Goal: Task Accomplishment & Management: Complete application form

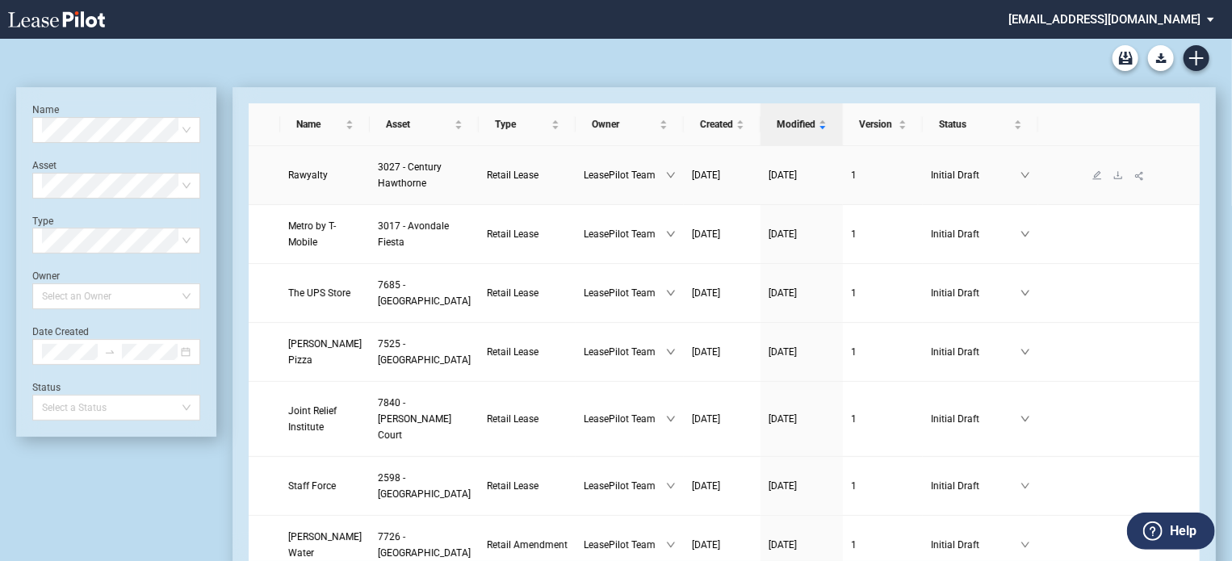
click at [308, 174] on span "Rawyalty" at bounding box center [308, 175] width 40 height 11
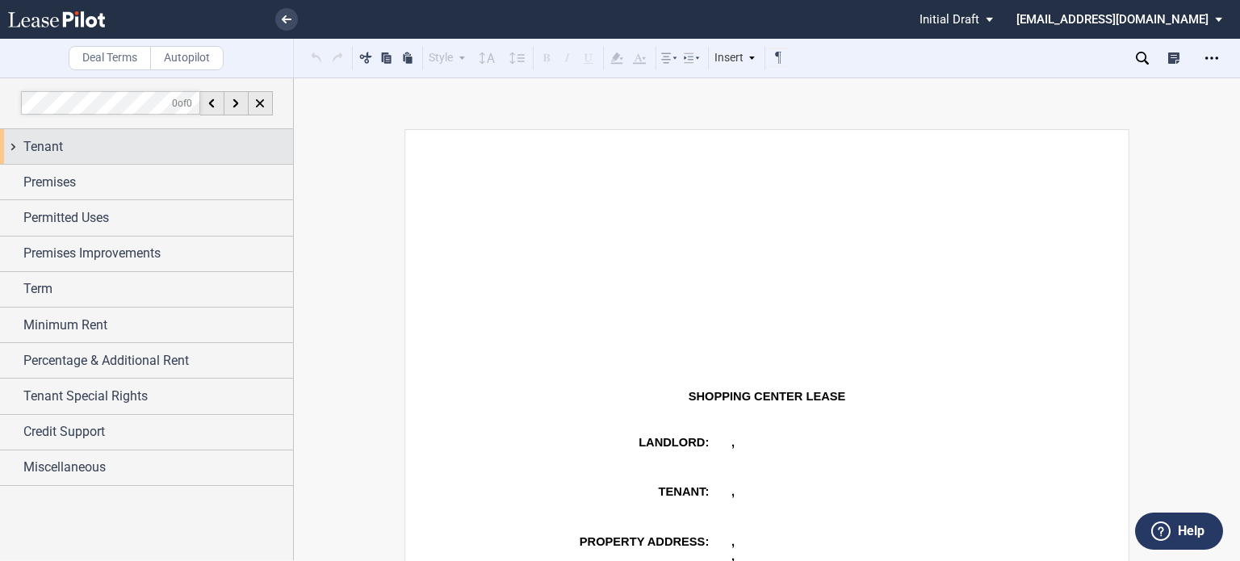
click at [68, 145] on div "Tenant" at bounding box center [158, 146] width 270 height 19
click at [55, 145] on span "Tenant" at bounding box center [43, 146] width 40 height 19
click at [73, 143] on div "Tenant" at bounding box center [158, 146] width 270 height 19
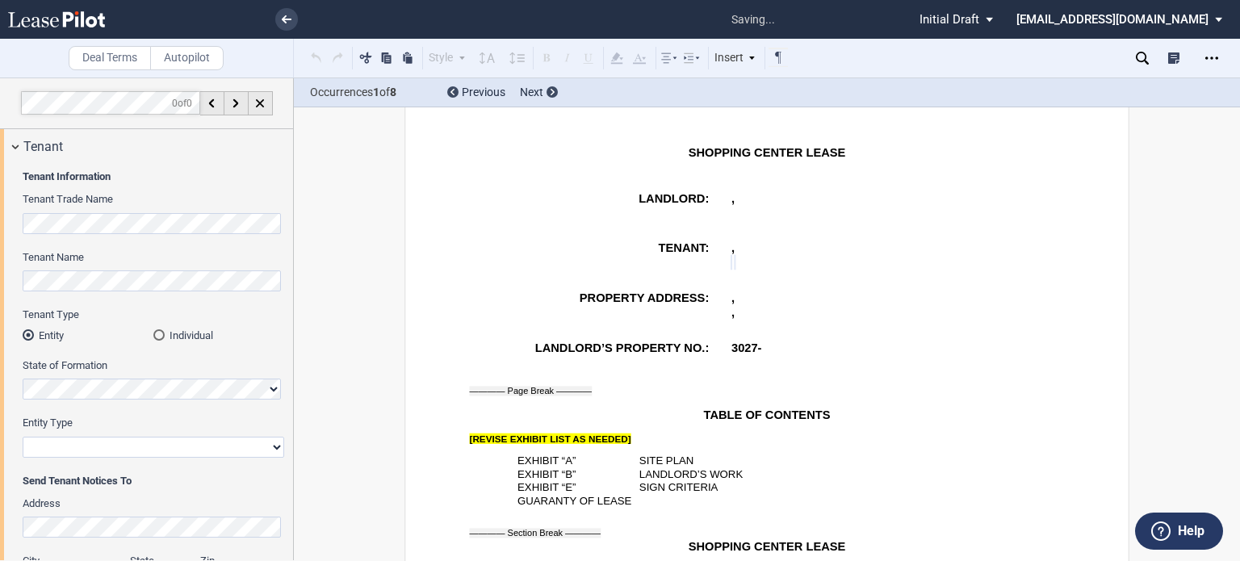
scroll to position [255, 0]
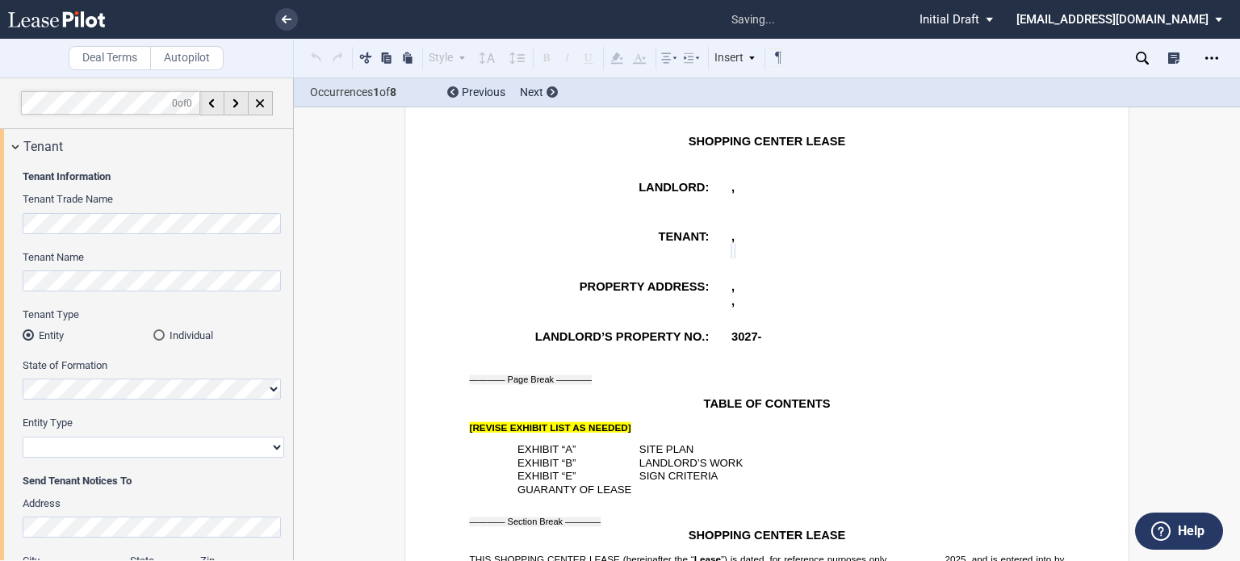
click at [275, 447] on select "Corporation Limited Liability Company General Partnership Limited Partnership O…" at bounding box center [154, 447] width 262 height 21
select select "corporation"
click at [23, 437] on select "Corporation Limited Liability Company General Partnership Limited Partnership O…" at bounding box center [154, 447] width 262 height 21
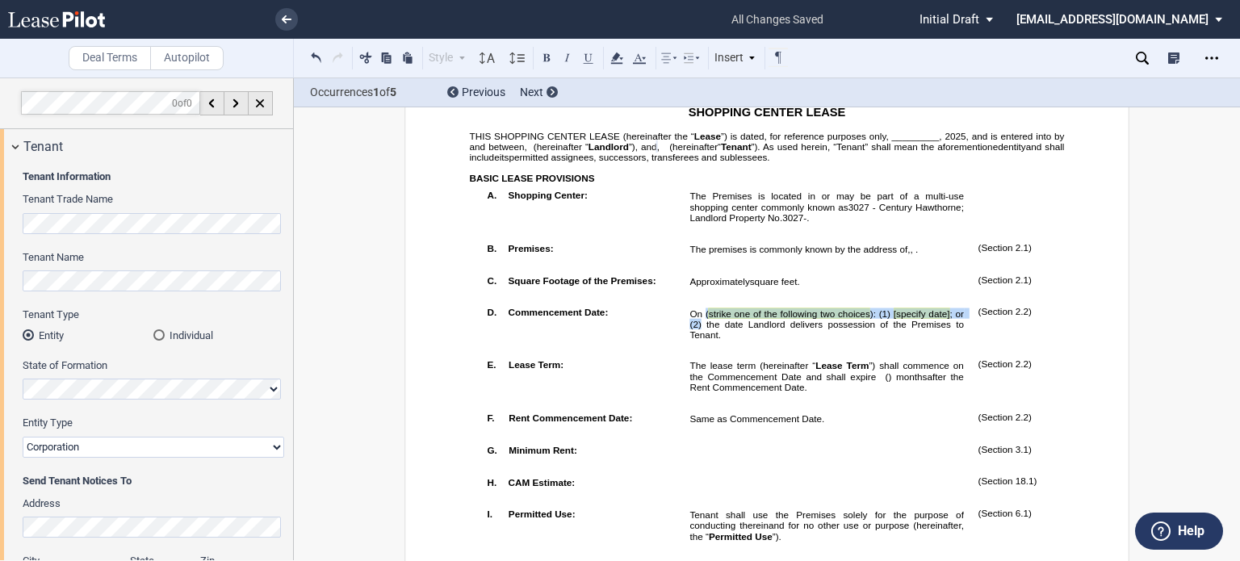
drag, startPoint x: 701, startPoint y: 368, endPoint x: 698, endPoint y: 382, distance: 13.9
click at [698, 340] on span "On ( strike one of the following two choices ): (1) [specify date] ; or (2) the…" at bounding box center [828, 323] width 277 height 31
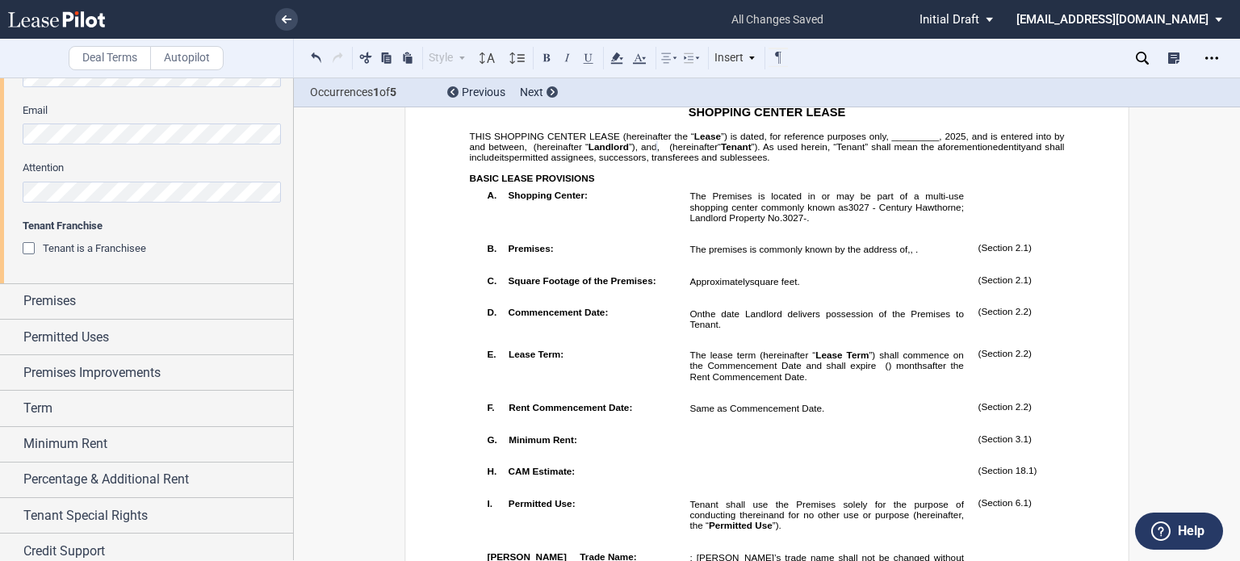
scroll to position [581, 0]
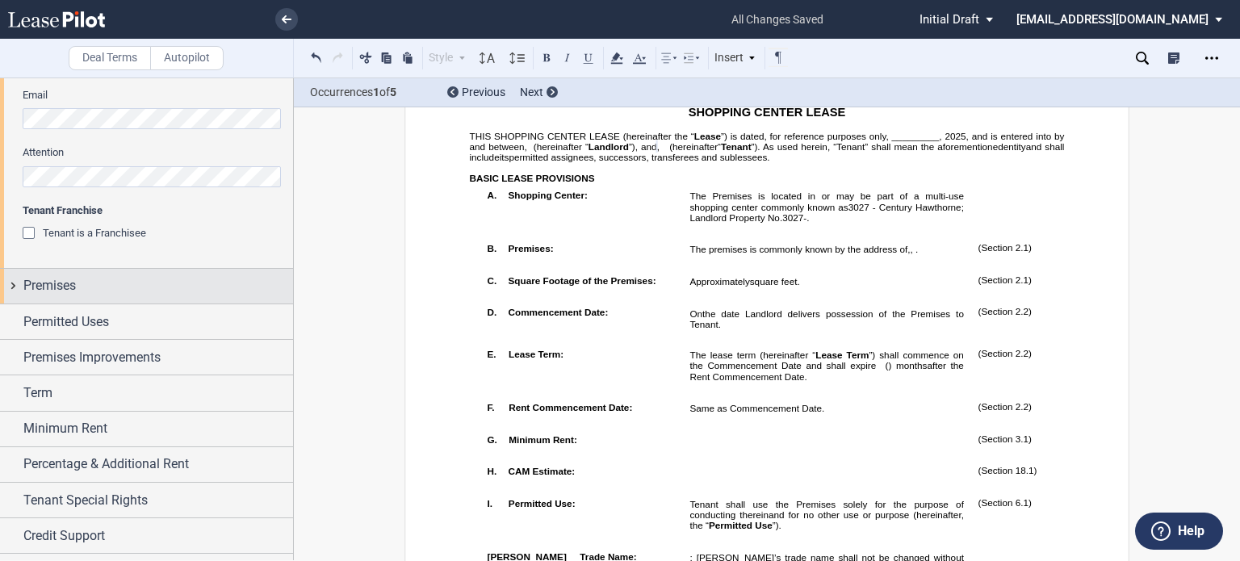
click at [188, 278] on div "Premises" at bounding box center [158, 285] width 270 height 19
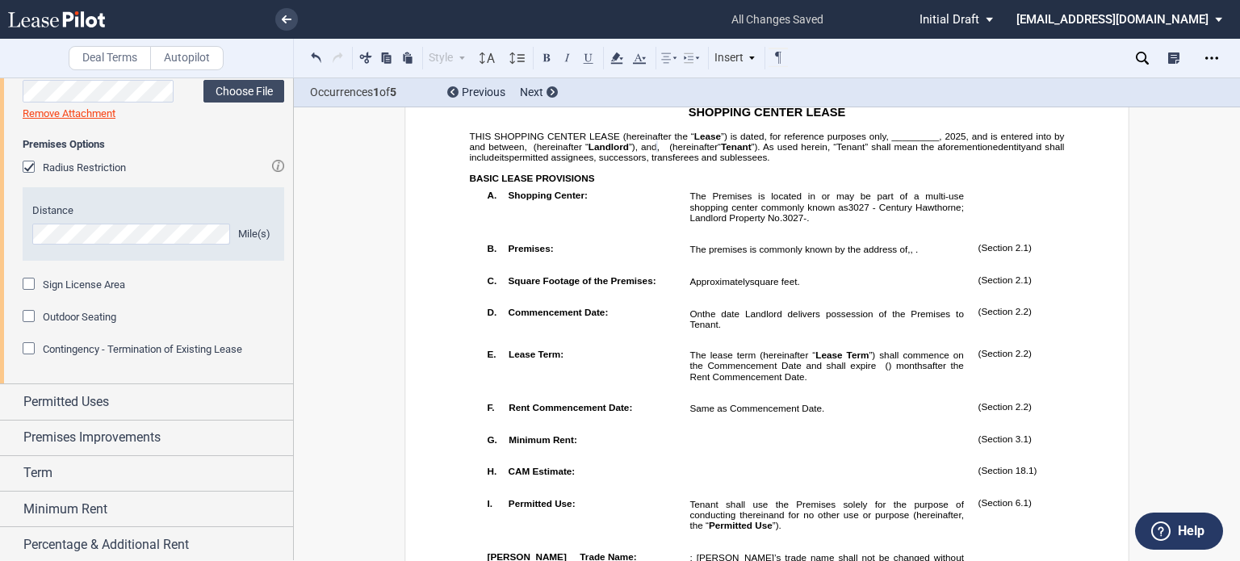
scroll to position [1213, 0]
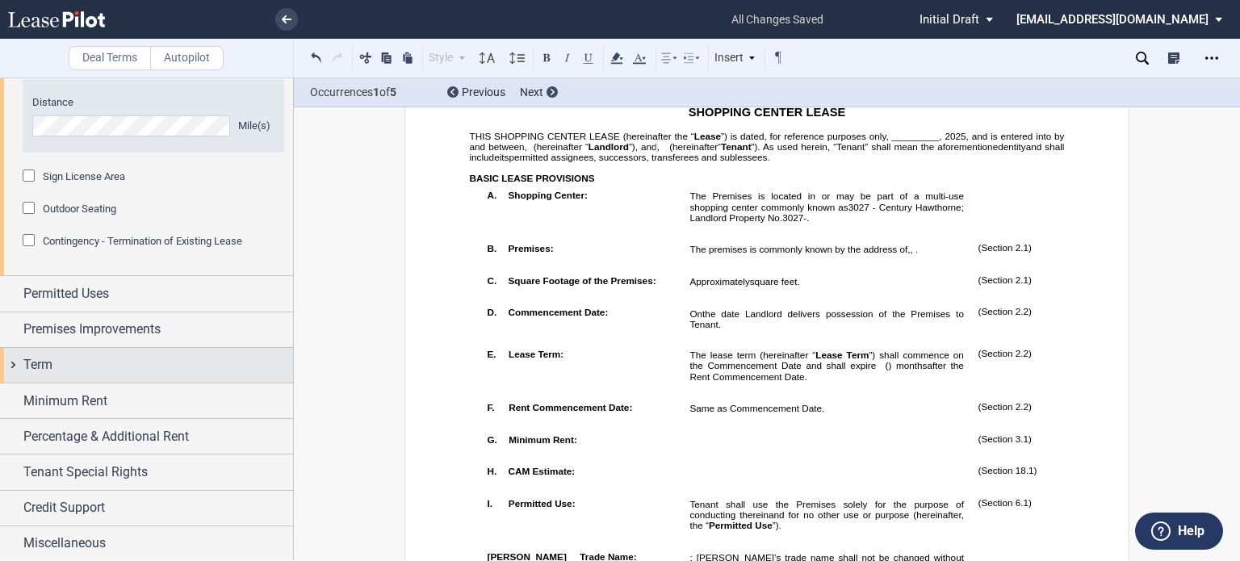
click at [120, 361] on div "Term" at bounding box center [158, 364] width 270 height 19
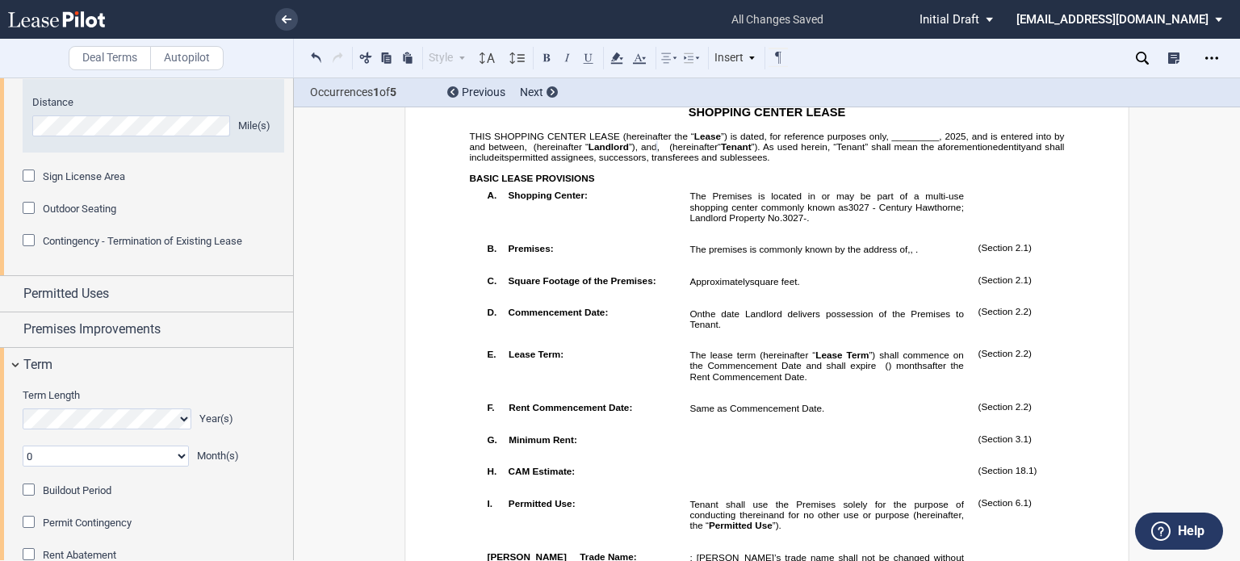
click at [27, 484] on div "Buildout Period" at bounding box center [31, 492] width 16 height 16
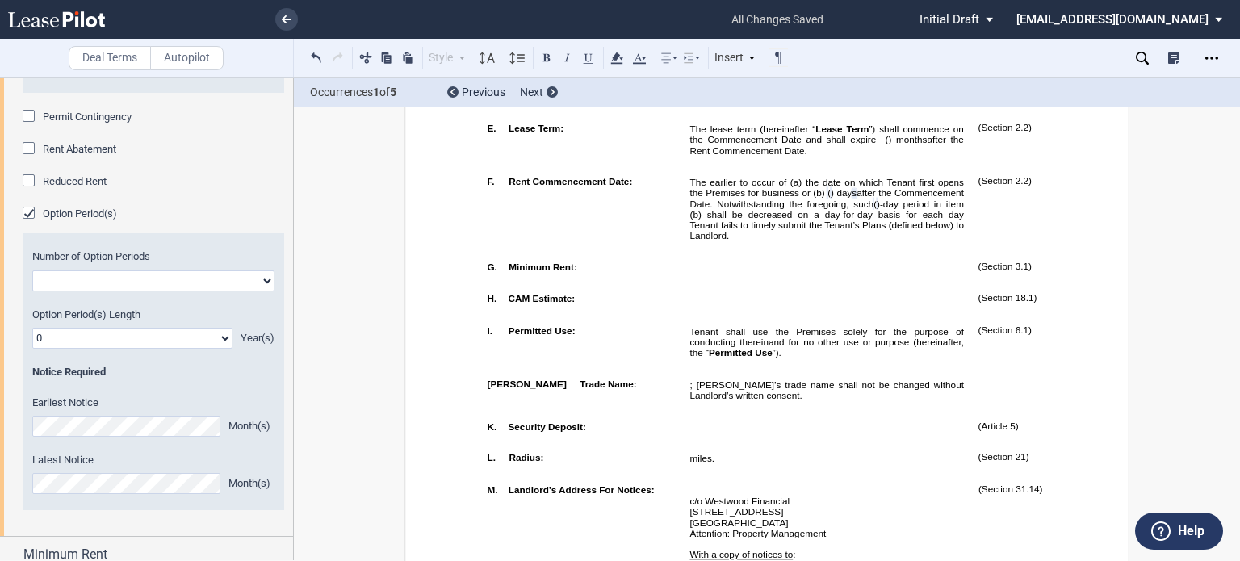
scroll to position [1857, 0]
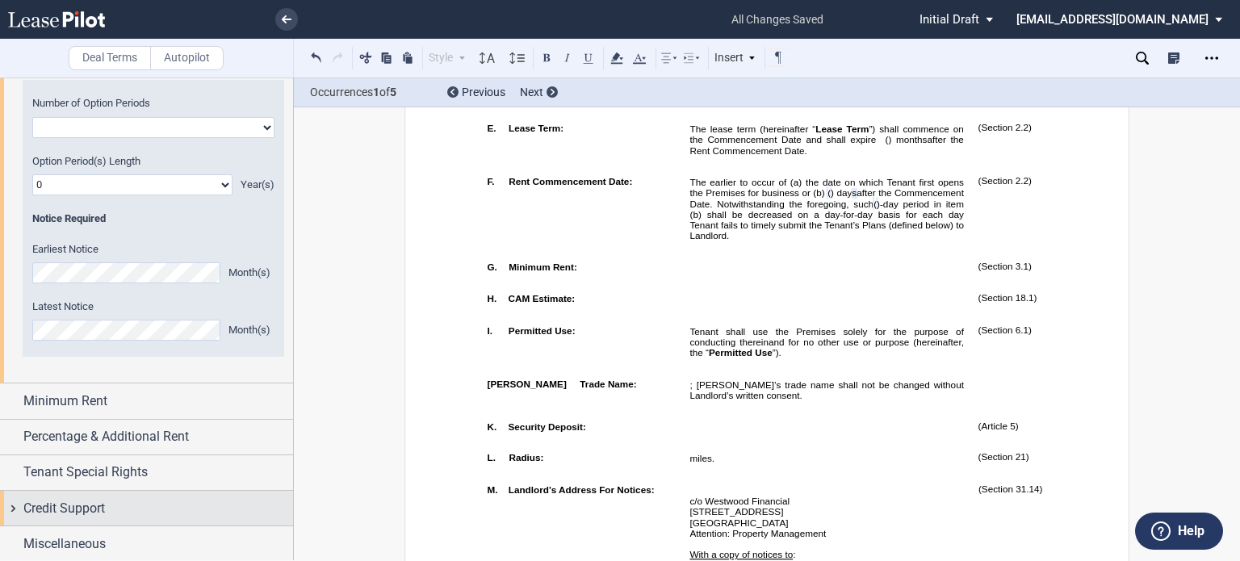
click at [99, 514] on span "Credit Support" at bounding box center [64, 508] width 82 height 19
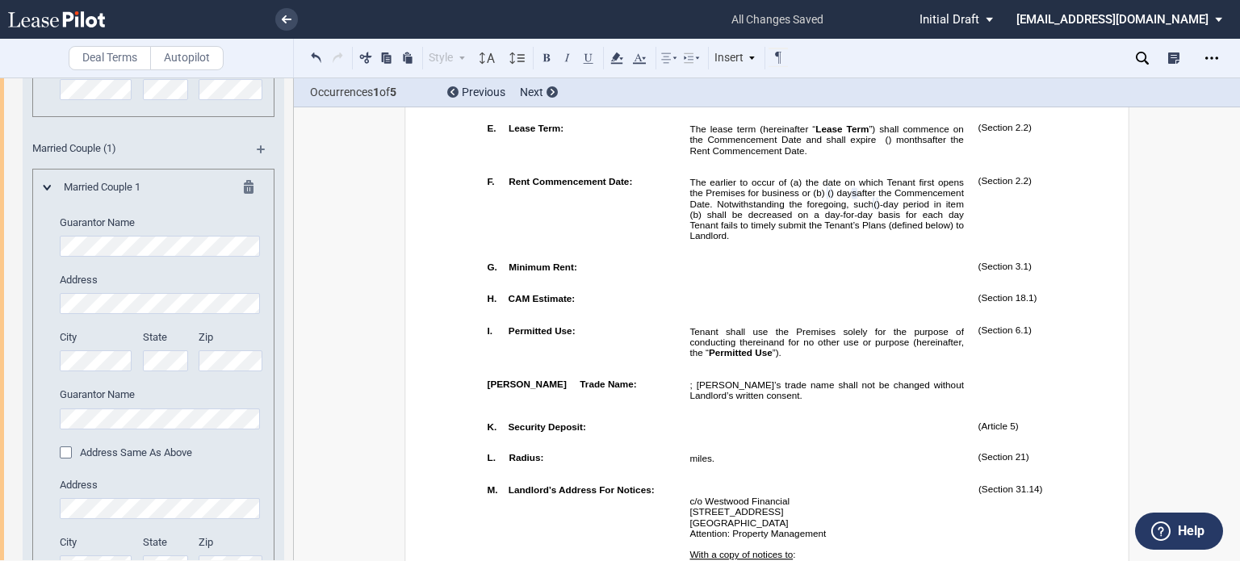
scroll to position [2598, 0]
click at [44, 238] on div "Married Couple 1 Guarantor Name Address City State Zip" at bounding box center [154, 382] width 220 height 413
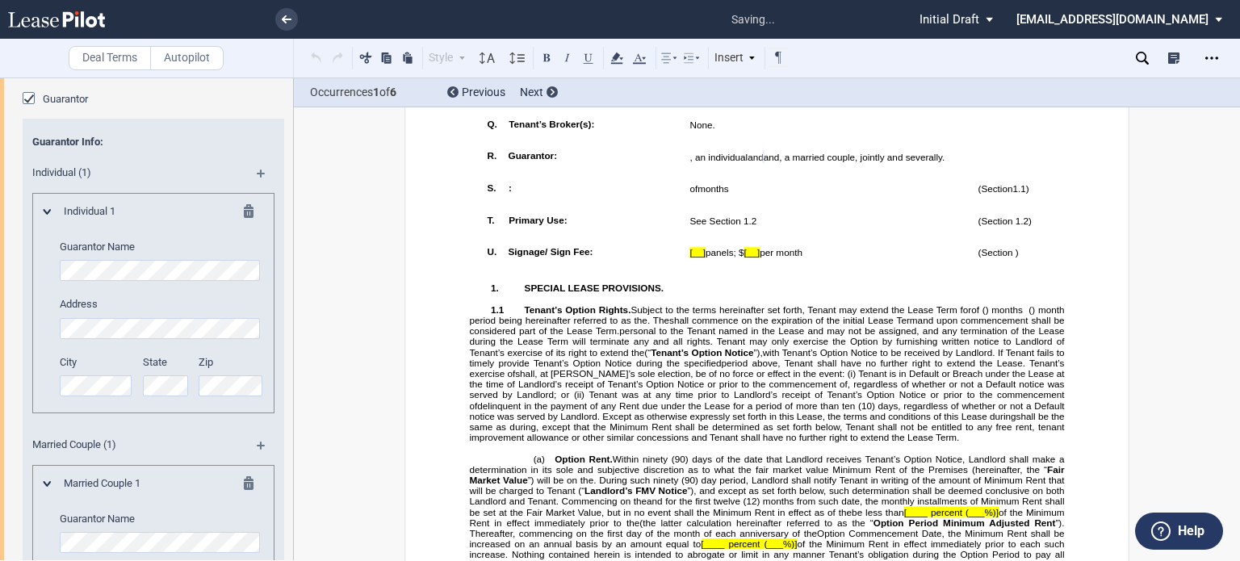
scroll to position [2271, 0]
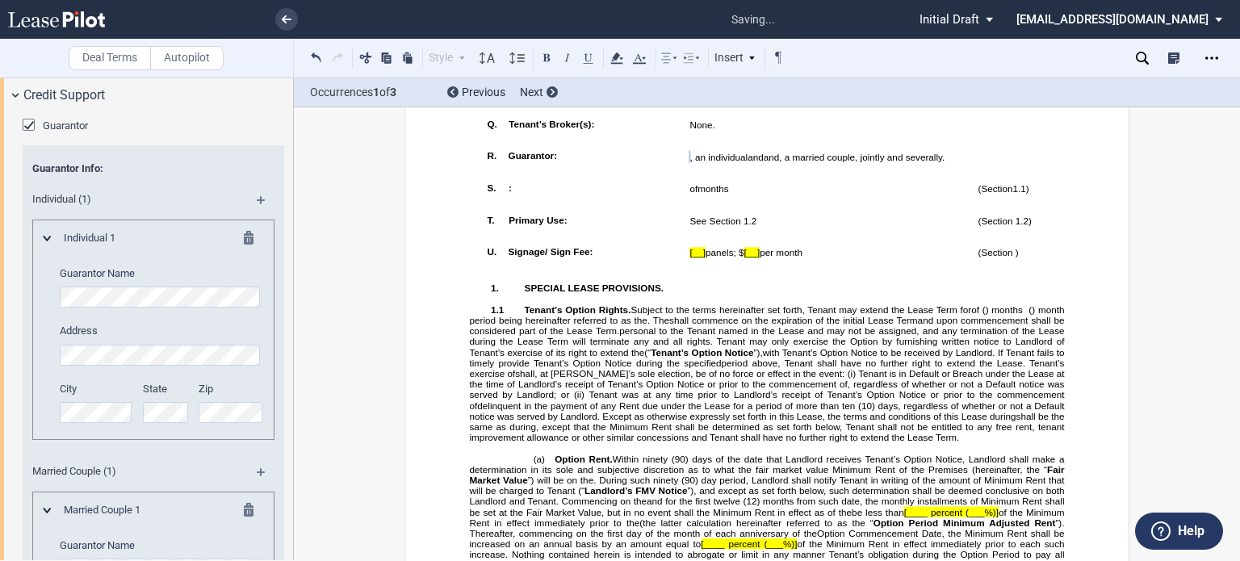
click at [244, 508] on md-icon at bounding box center [253, 512] width 19 height 19
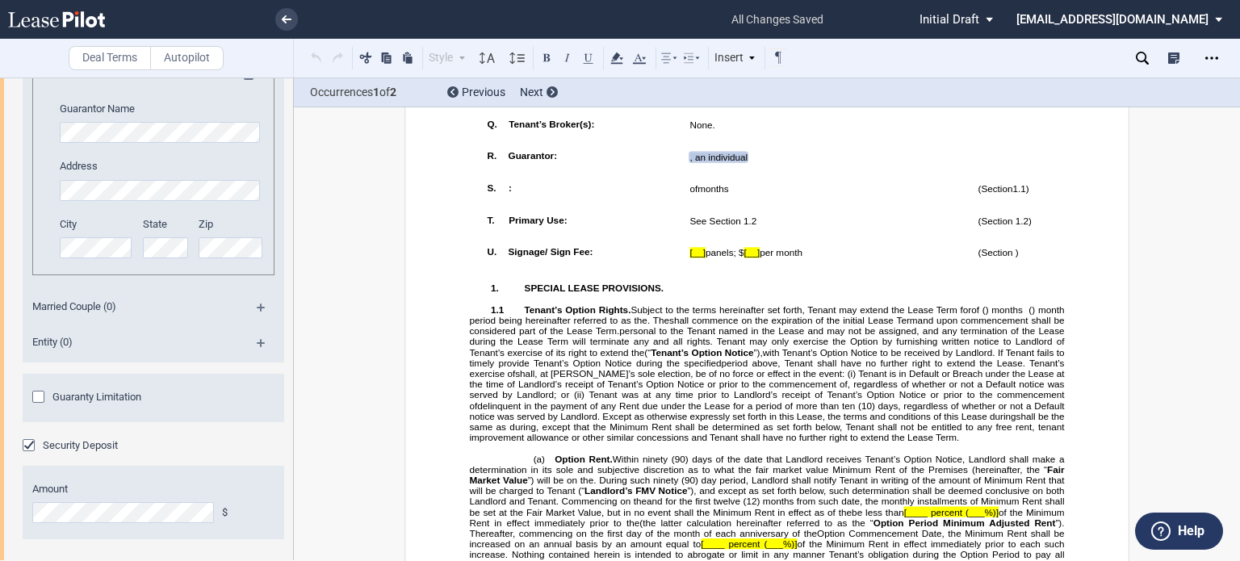
scroll to position [2474, 0]
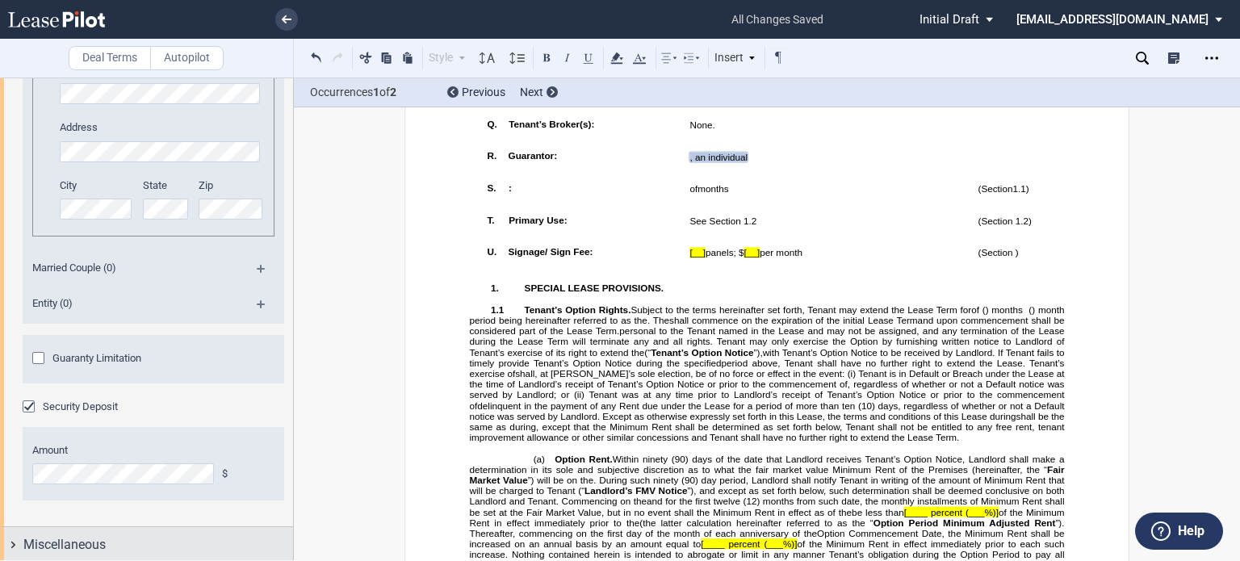
click at [85, 540] on span "Miscellaneous" at bounding box center [64, 544] width 82 height 19
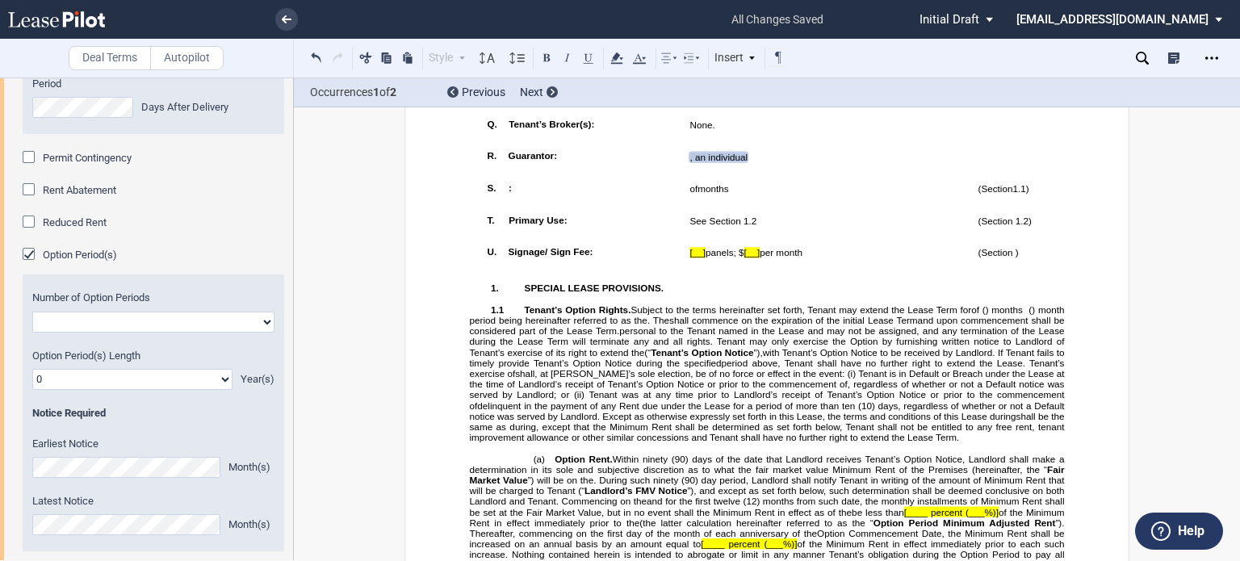
scroll to position [1658, 0]
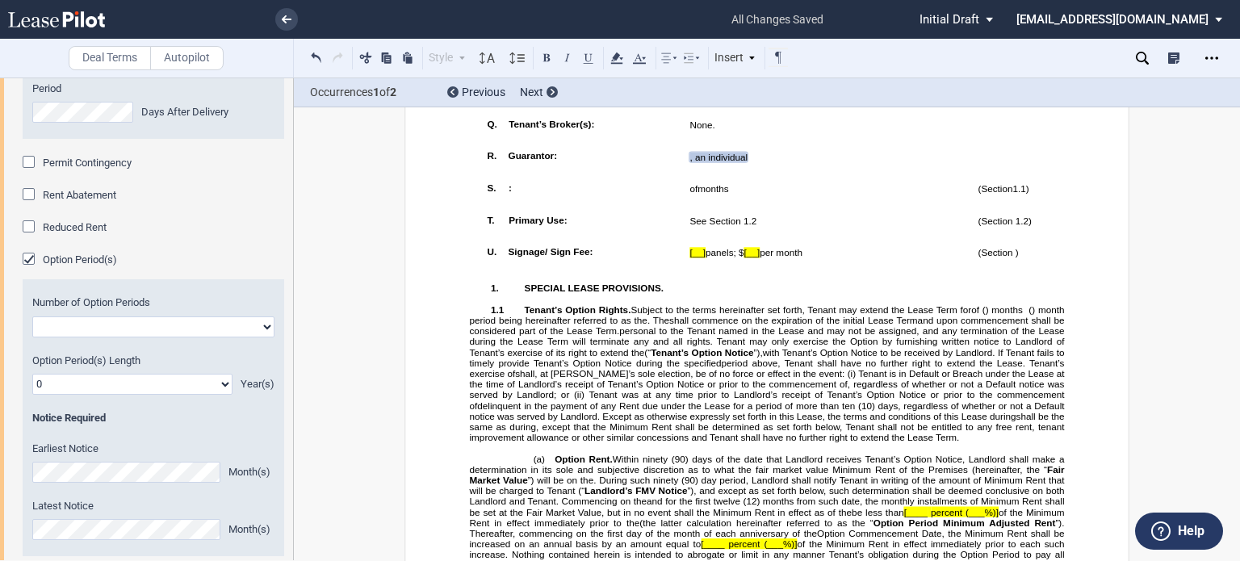
click at [265, 321] on select "One Two" at bounding box center [153, 327] width 242 height 21
select select "1"
click at [32, 317] on select "One Two" at bounding box center [153, 327] width 242 height 21
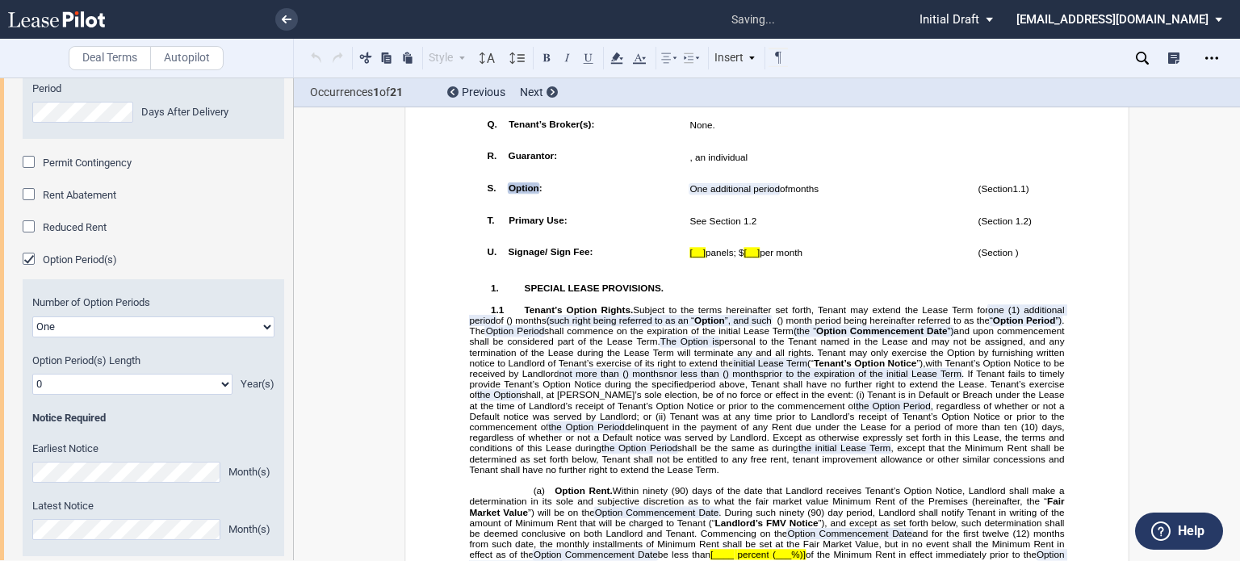
click at [223, 380] on select "0 1 2 3 4 5 6 7 8 9 10 11 12 13 14 15 16 17 18 19 20" at bounding box center [132, 384] width 200 height 21
select select "number:5"
click at [32, 374] on select "0 1 2 3 4 5 6 7 8 9 10 11 12 13 14 15 16 17 18 19 20" at bounding box center [132, 384] width 200 height 21
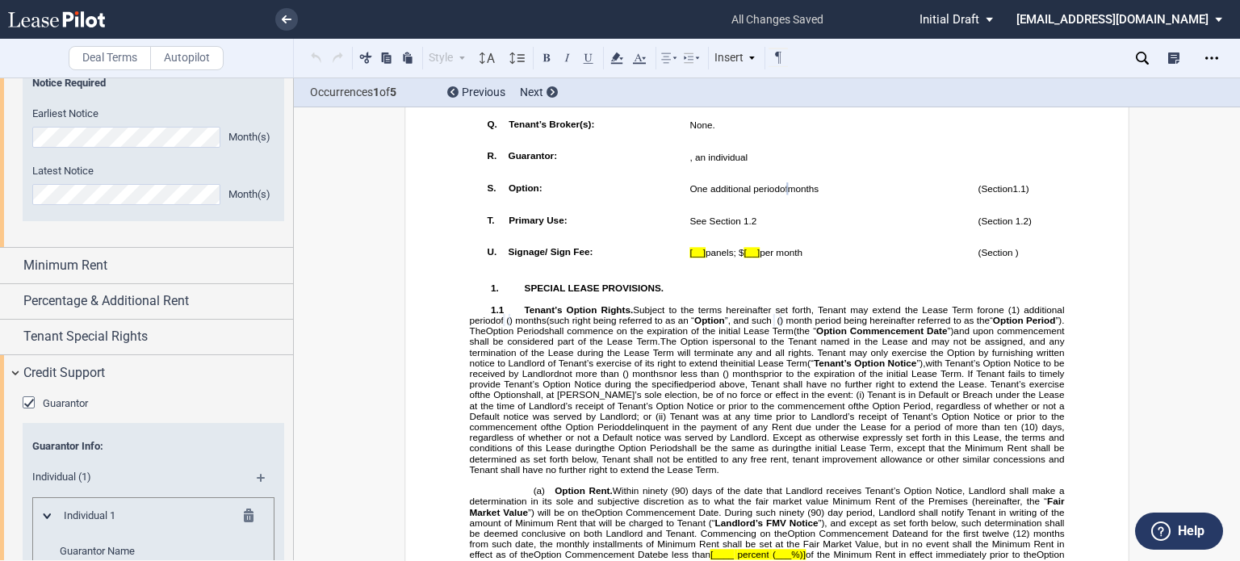
scroll to position [2011, 0]
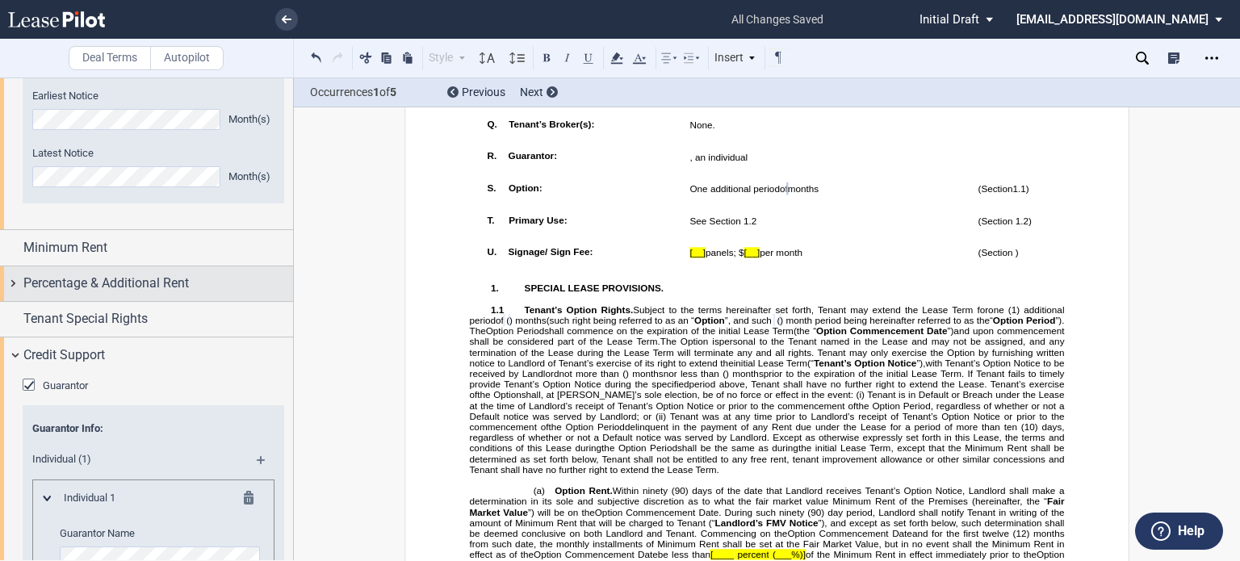
click at [181, 283] on span "Percentage & Additional Rent" at bounding box center [106, 283] width 166 height 19
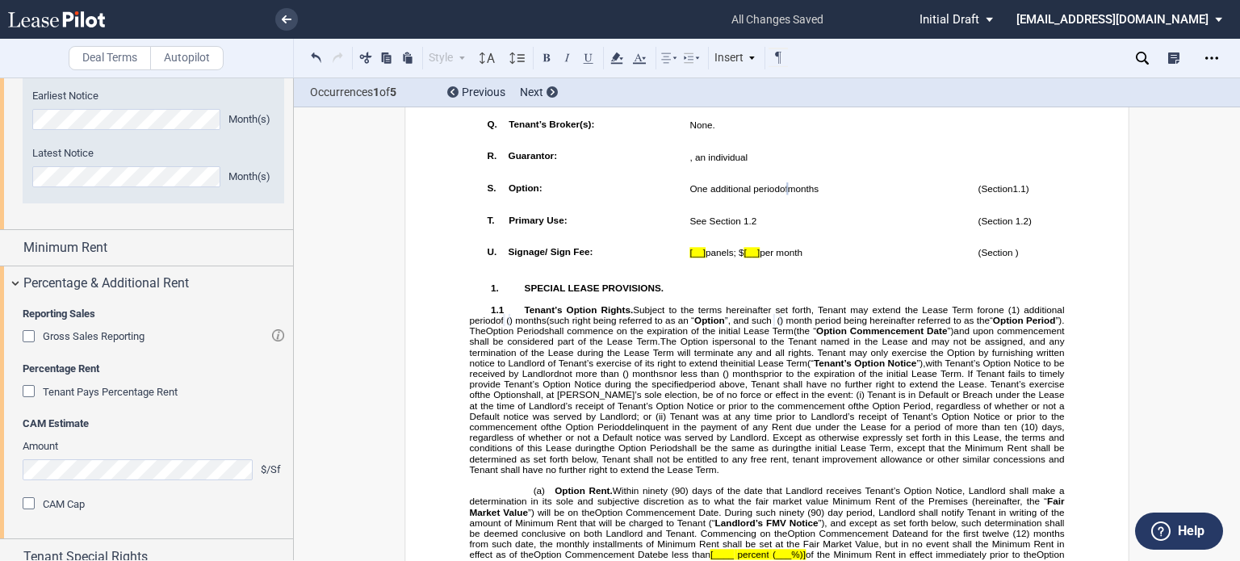
click at [31, 340] on div "Gross Sales Reporting" at bounding box center [31, 338] width 16 height 16
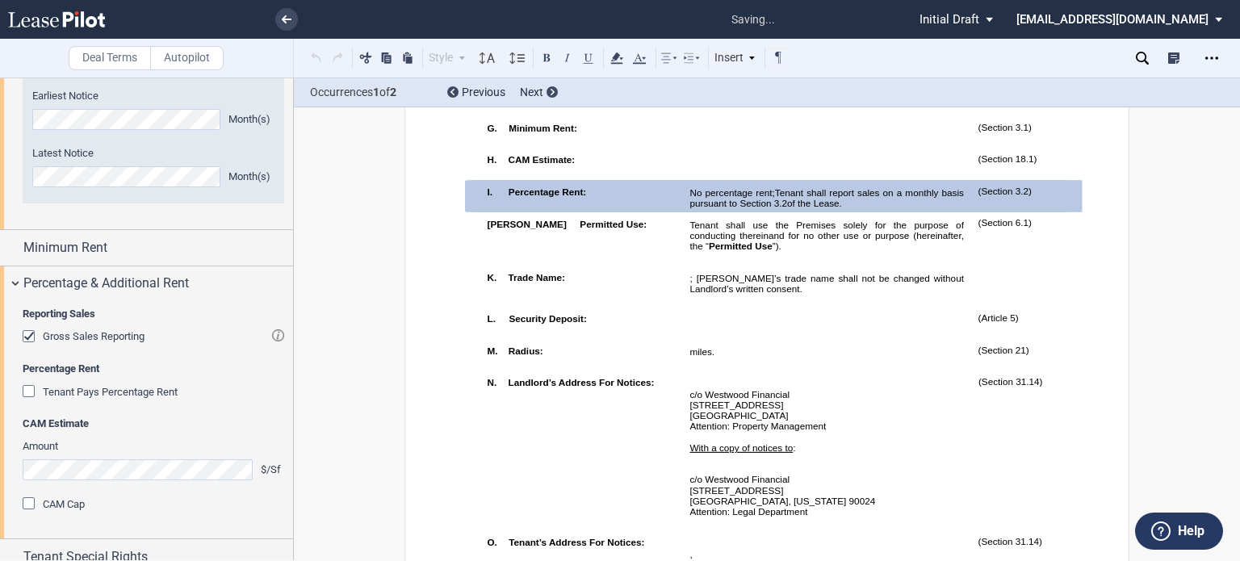
scroll to position [1038, 0]
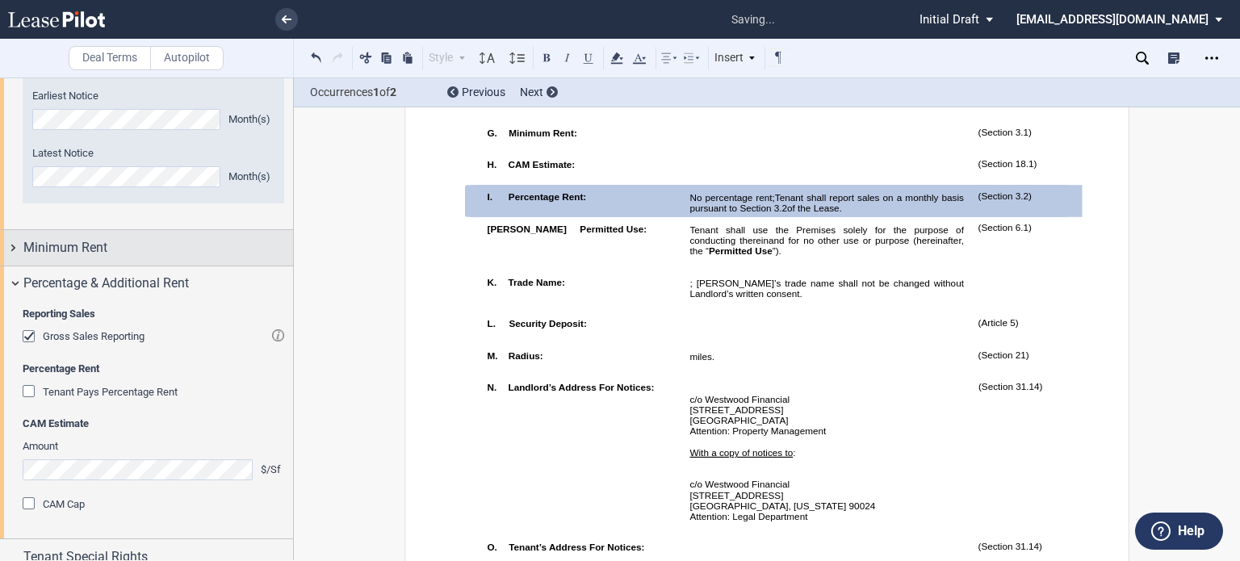
click at [79, 251] on span "Minimum Rent" at bounding box center [65, 247] width 84 height 19
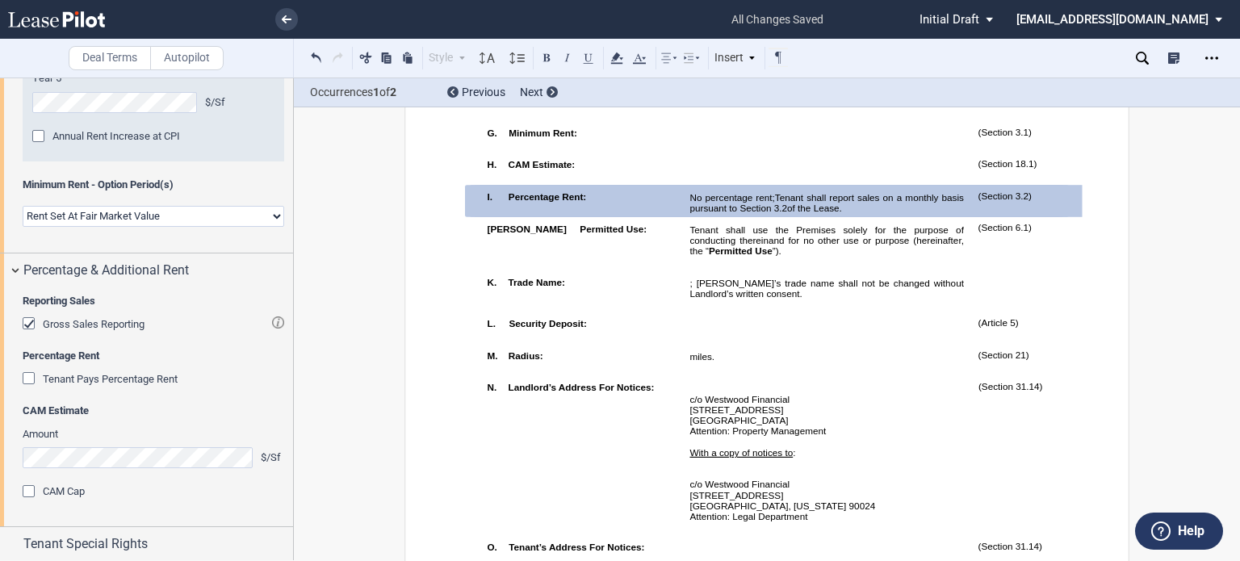
scroll to position [2490, 0]
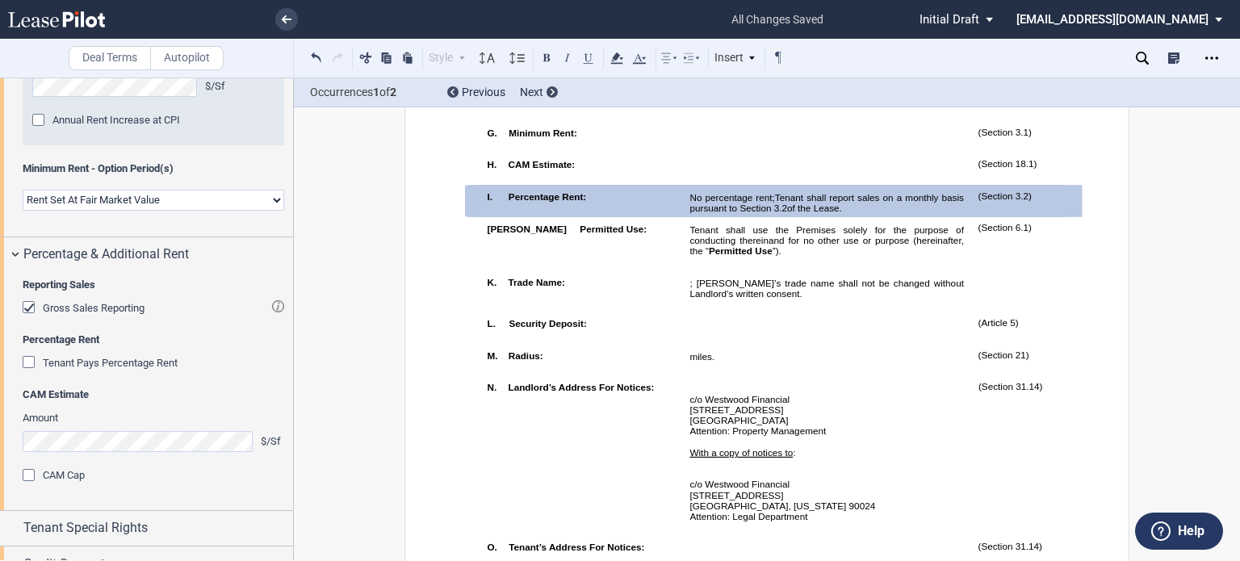
click at [636, 138] on p "G. Minimum Rent:" at bounding box center [592, 133] width 167 height 10
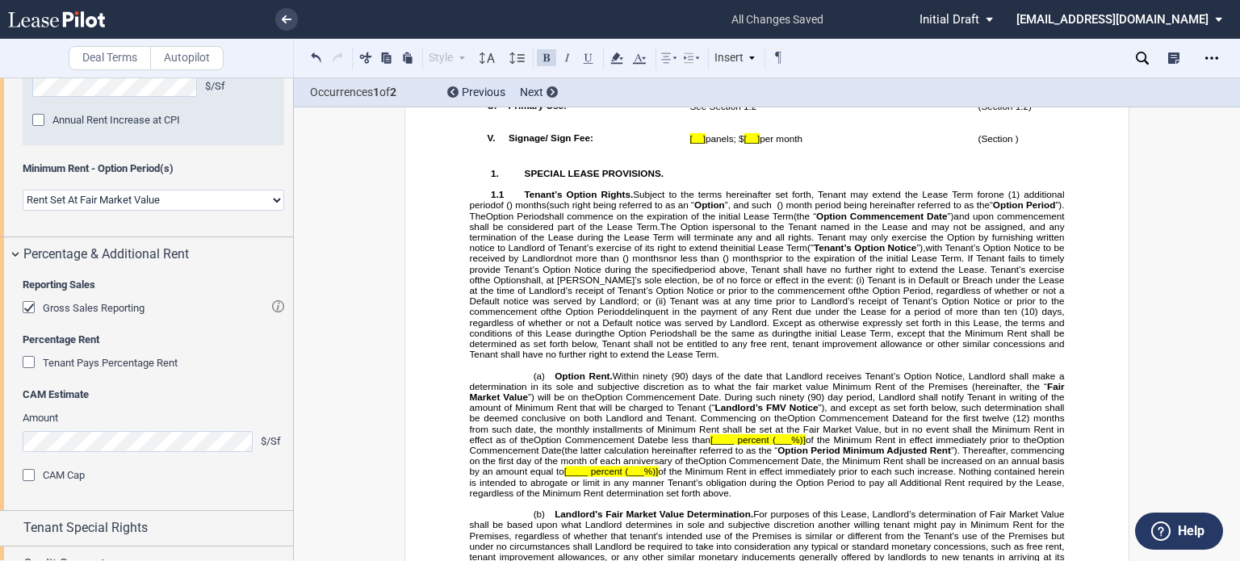
scroll to position [2015, 0]
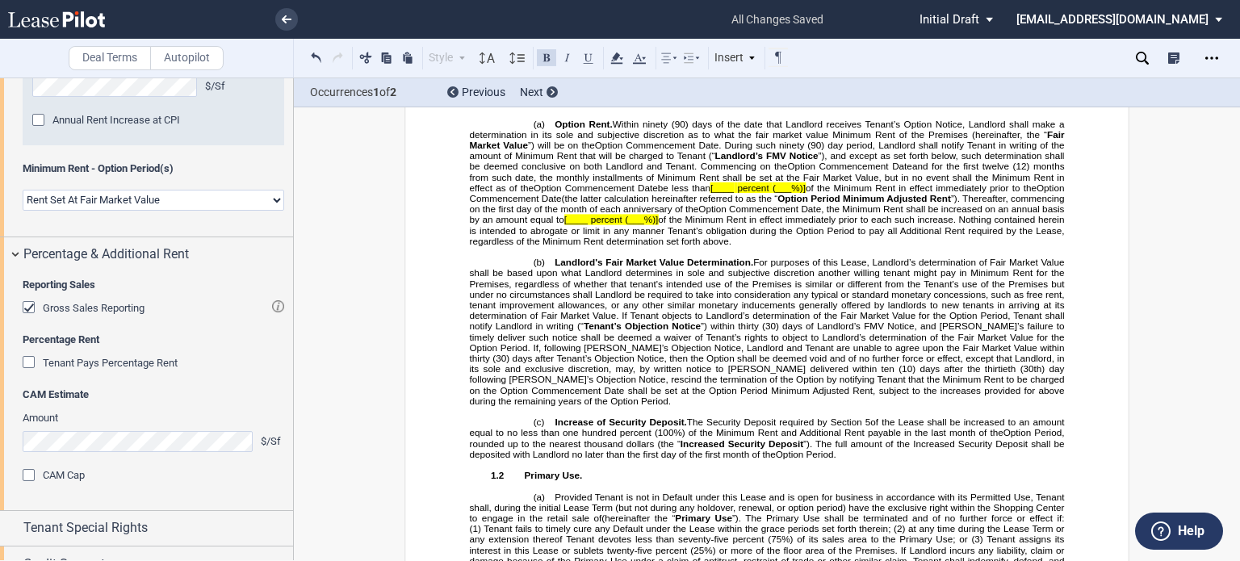
click at [777, 193] on span "(___%)]" at bounding box center [789, 187] width 33 height 10
click at [774, 193] on span "(___%)]" at bounding box center [789, 187] width 33 height 10
click at [658, 225] on span "(___%)]" at bounding box center [641, 220] width 33 height 10
click at [712, 193] on span "[____" at bounding box center [722, 187] width 23 height 10
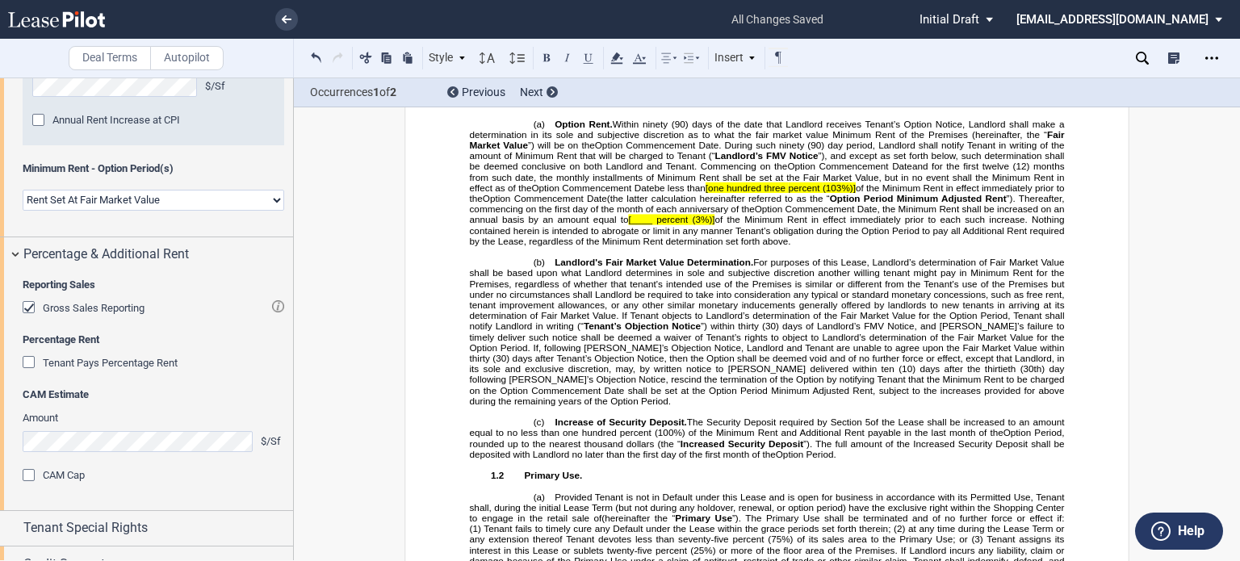
click at [689, 225] on span "[____ percent" at bounding box center [659, 220] width 60 height 10
click at [705, 193] on span "be less than" at bounding box center [679, 187] width 51 height 10
drag, startPoint x: 711, startPoint y: 321, endPoint x: 715, endPoint y: 333, distance: 13.8
click at [711, 193] on span "[one hundred three" at bounding box center [746, 187] width 80 height 10
drag, startPoint x: 858, startPoint y: 325, endPoint x: 870, endPoint y: 349, distance: 26.4
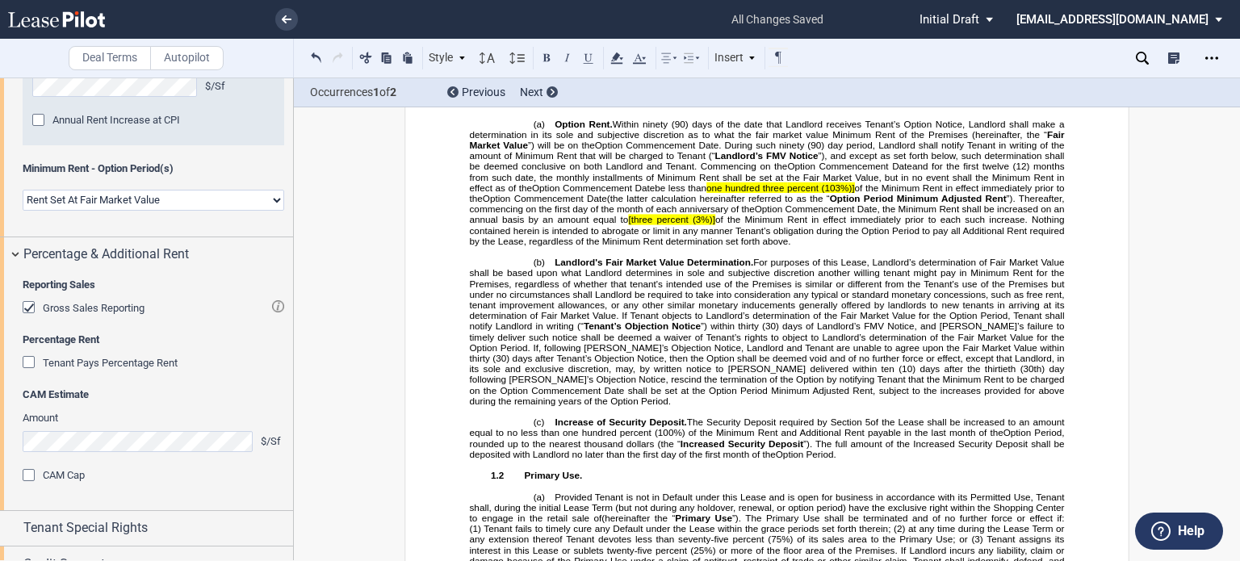
click at [855, 193] on span "(103%)]" at bounding box center [838, 187] width 33 height 10
click at [700, 225] on span "Option Commencement Date, the Minimum Rent shall be increased on an annual basi…" at bounding box center [769, 214] width 598 height 21
click at [701, 225] on span "Option Commencement Date, the Minimum Rent shall be increased on an annual basi…" at bounding box center [769, 214] width 598 height 21
click at [714, 225] on span "(3%)]" at bounding box center [702, 220] width 23 height 10
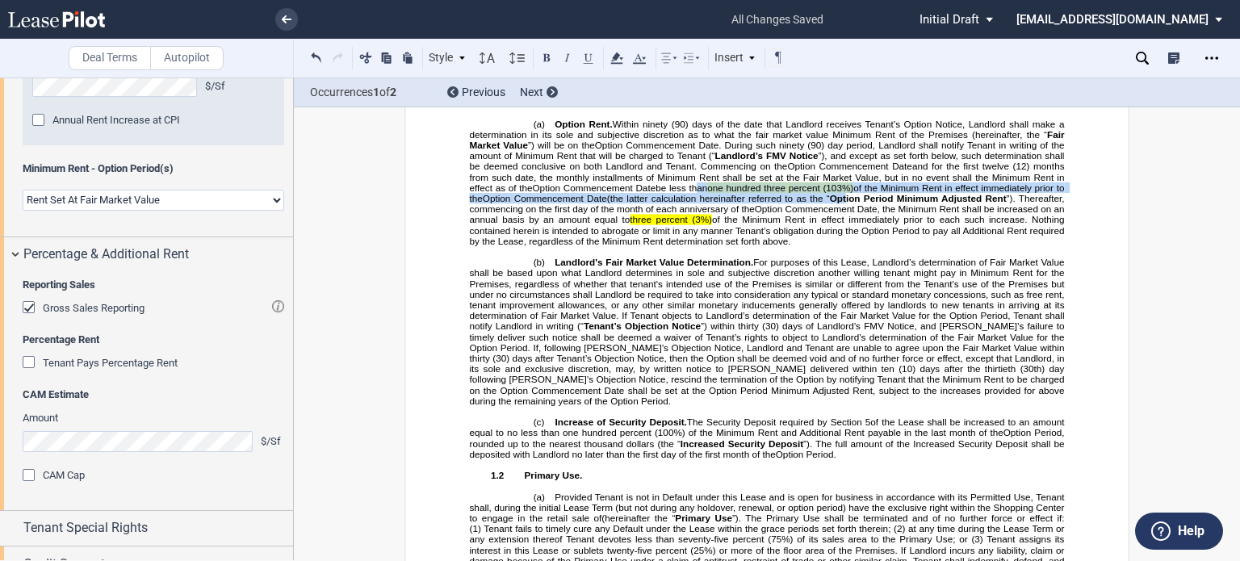
drag, startPoint x: 693, startPoint y: 325, endPoint x: 883, endPoint y: 335, distance: 190.0
click at [883, 246] on p "(a) Option Rent. Within ninety (90) days of the date that Landlord receives Ten…" at bounding box center [767, 183] width 595 height 128
click at [611, 57] on icon at bounding box center [616, 57] width 19 height 19
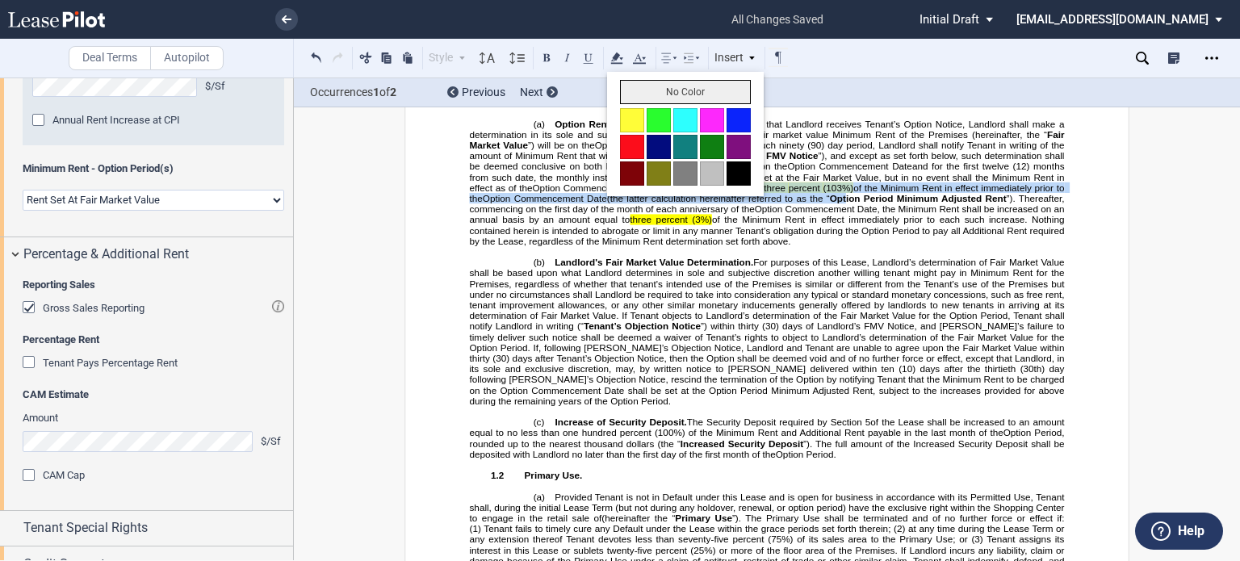
click at [628, 90] on button "No Color" at bounding box center [685, 92] width 131 height 24
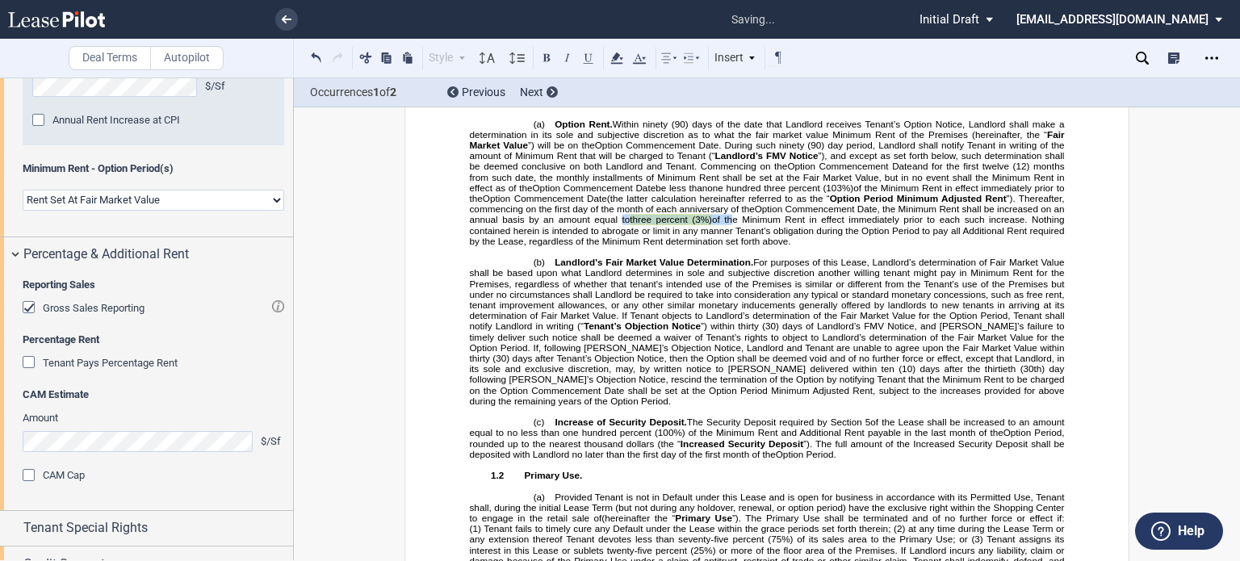
drag, startPoint x: 690, startPoint y: 356, endPoint x: 807, endPoint y: 358, distance: 117.9
click at [807, 247] on span "Option Commencement Date, the Minimum Rent shall be increased on an annual basi…" at bounding box center [769, 226] width 598 height 42
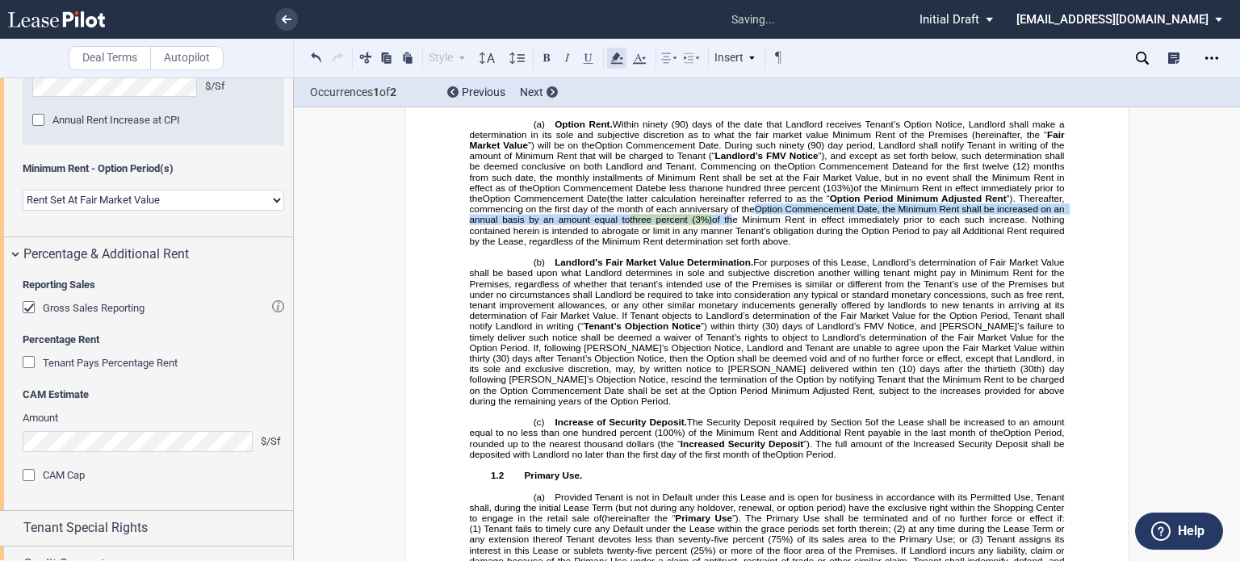
click at [620, 59] on icon at bounding box center [616, 57] width 19 height 19
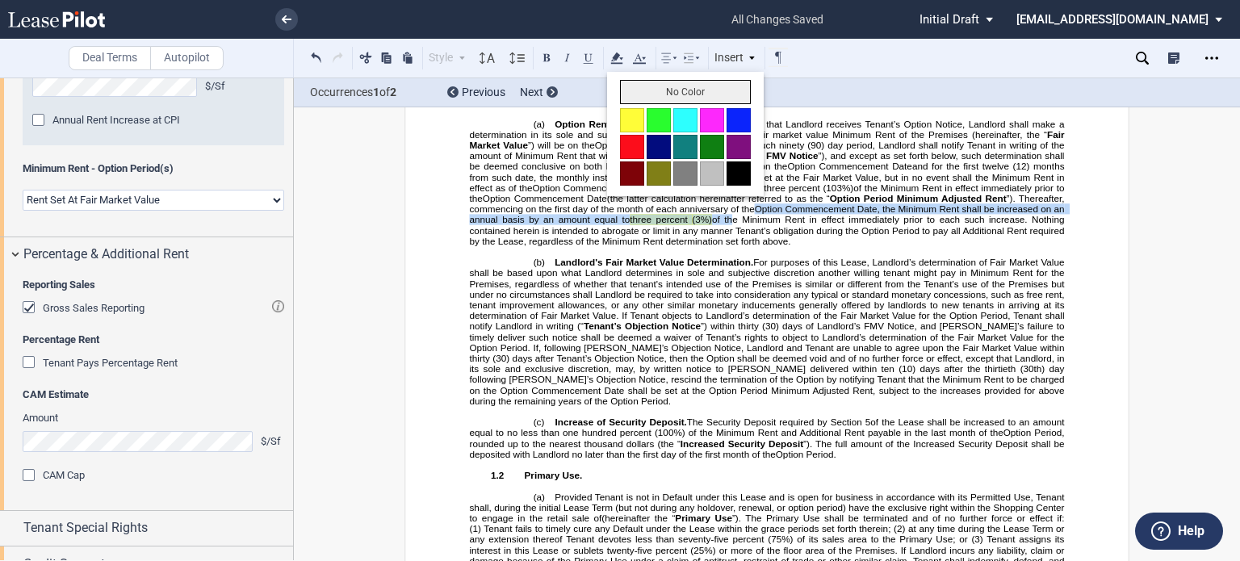
click at [627, 88] on button "No Color" at bounding box center [685, 92] width 131 height 24
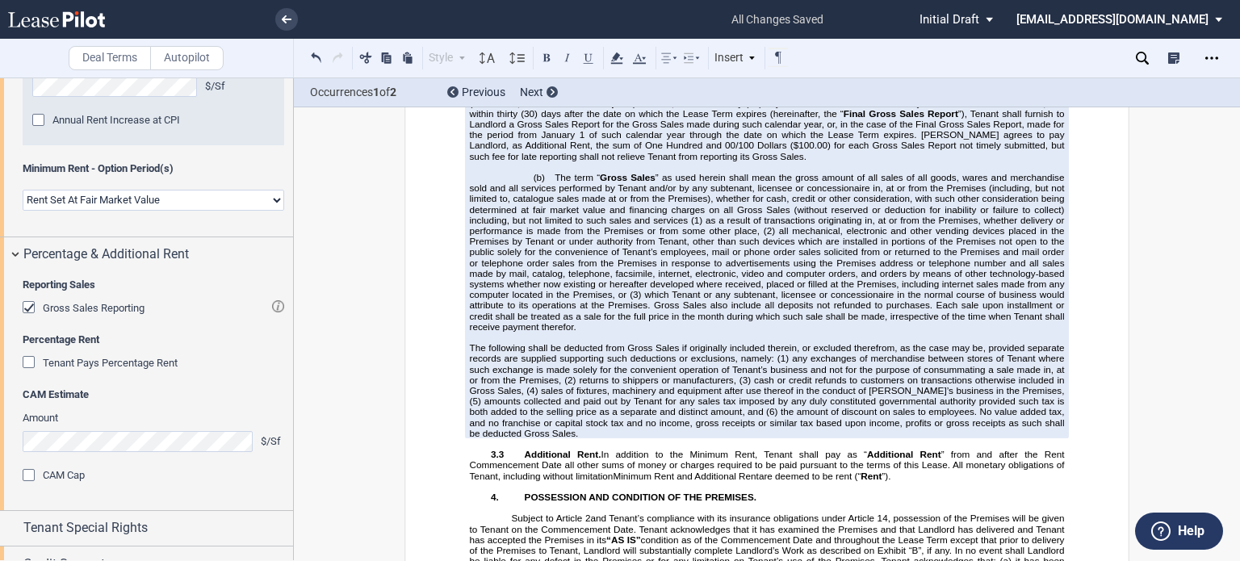
scroll to position [3814, 0]
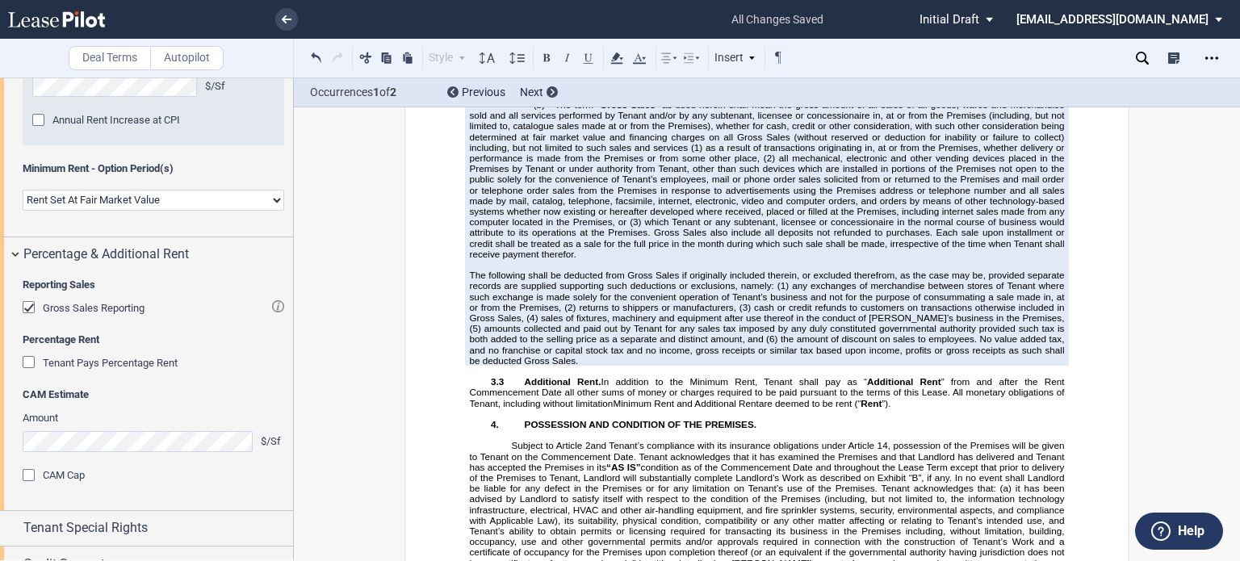
drag, startPoint x: 793, startPoint y: 222, endPoint x: 807, endPoint y: 242, distance: 24.9
drag, startPoint x: 755, startPoint y: 219, endPoint x: 819, endPoint y: 224, distance: 64.0
click at [819, 90] on span "Within thirty (30) days after the end of each calendar month following the date…" at bounding box center [769, 41] width 598 height 95
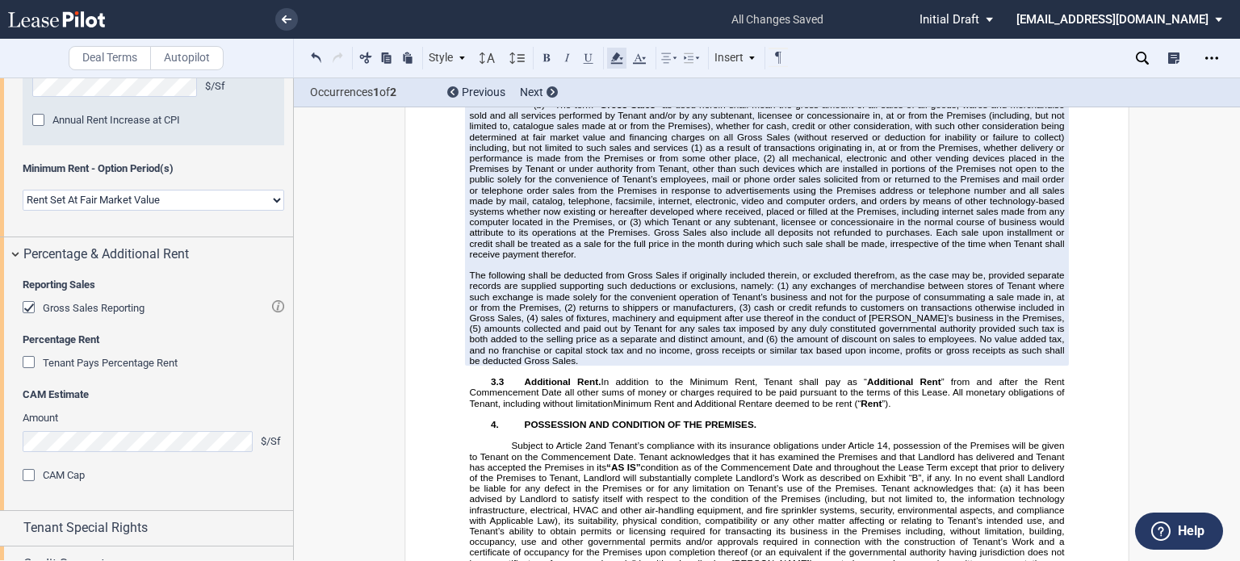
click at [609, 55] on icon at bounding box center [616, 57] width 19 height 19
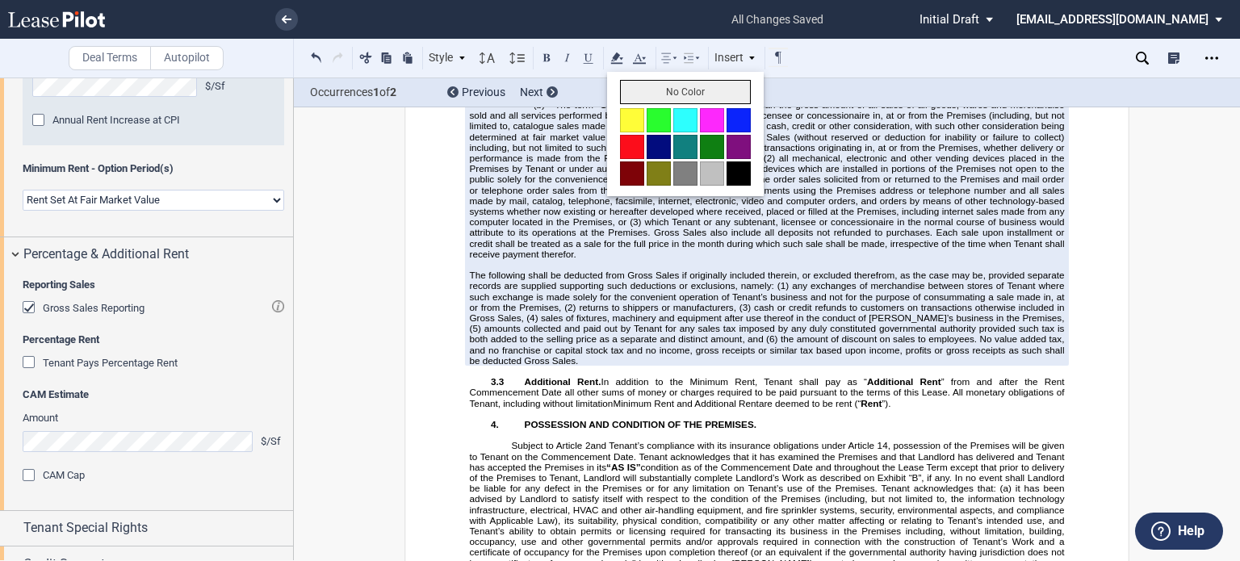
click at [625, 86] on button "No Color" at bounding box center [685, 92] width 131 height 24
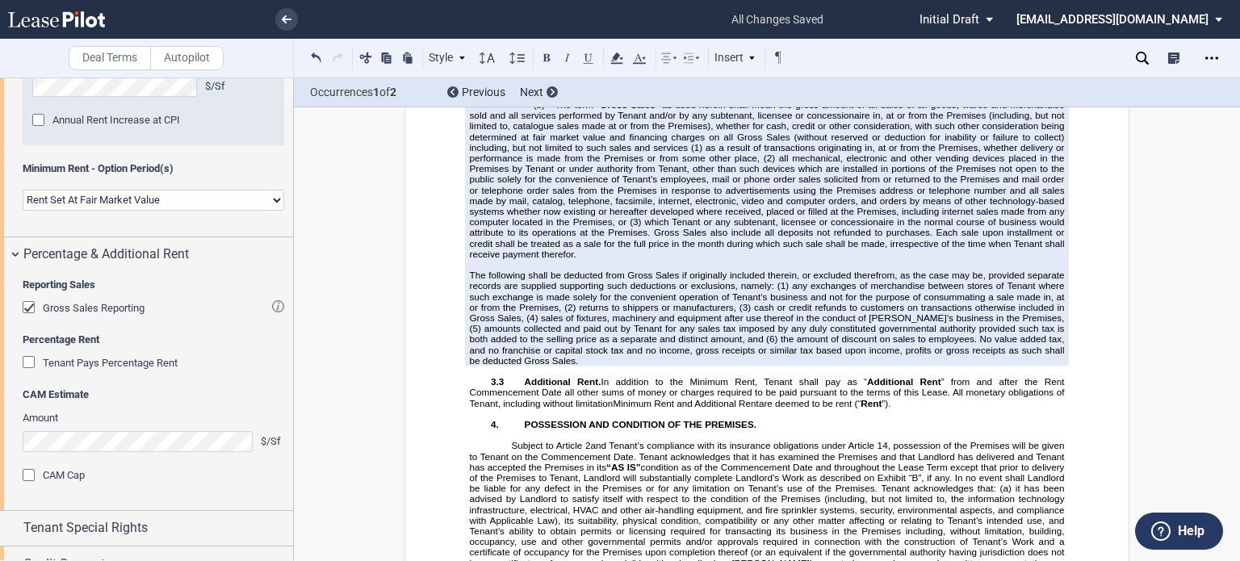
drag, startPoint x: 465, startPoint y: 251, endPoint x: 492, endPoint y: 283, distance: 41.9
click at [1033, 25] on span "[month]" at bounding box center [1048, 20] width 31 height 10
click at [1058, 25] on span "month]" at bounding box center [1050, 20] width 29 height 10
drag, startPoint x: 1028, startPoint y: 246, endPoint x: 1063, endPoint y: 247, distance: 35.5
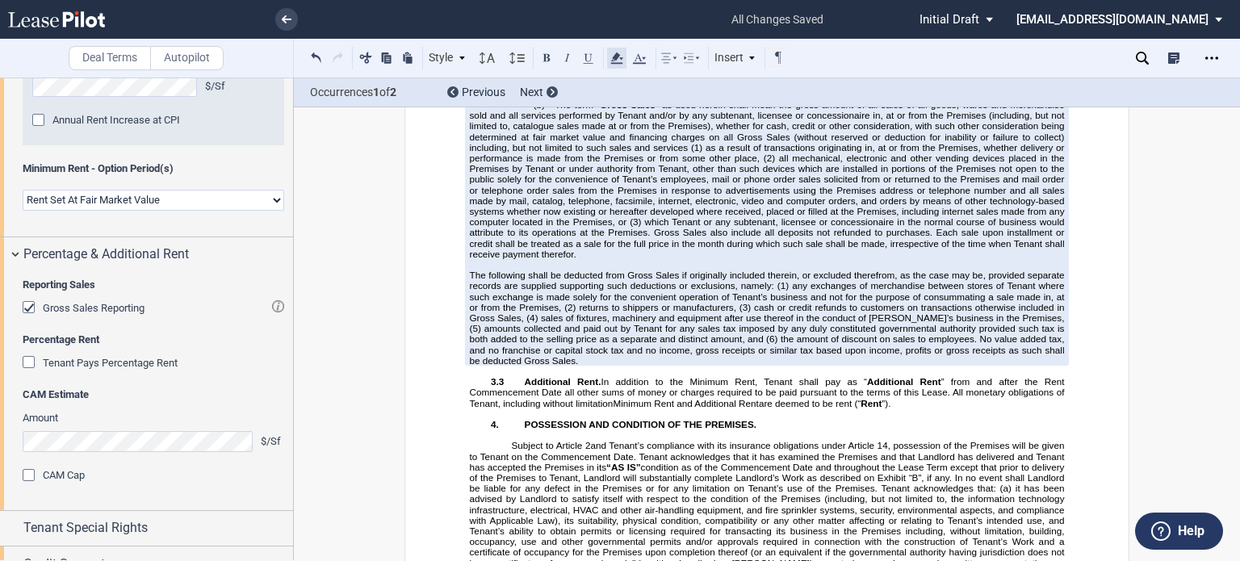
click at [619, 57] on icon at bounding box center [616, 57] width 19 height 19
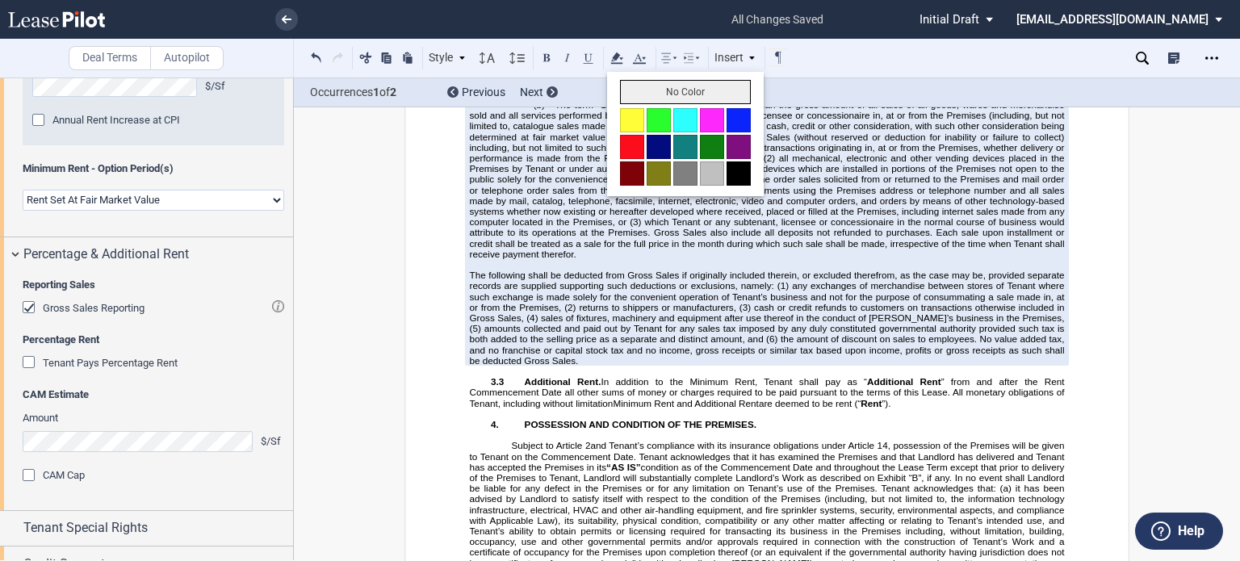
click at [625, 86] on button "No Color" at bounding box center [685, 92] width 131 height 24
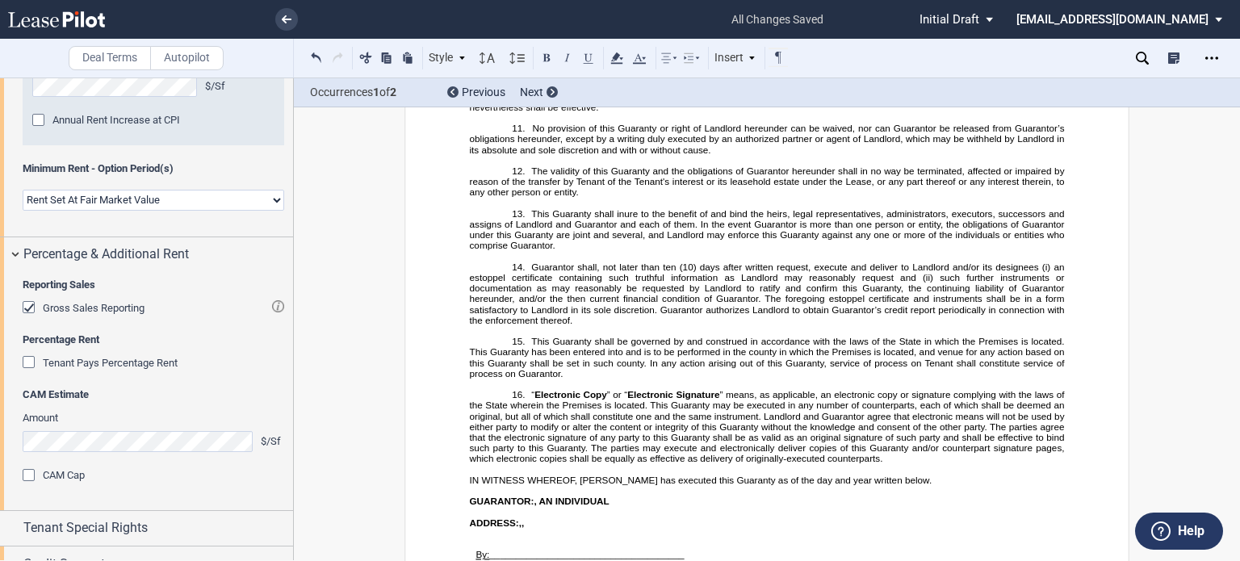
scroll to position [24969, 0]
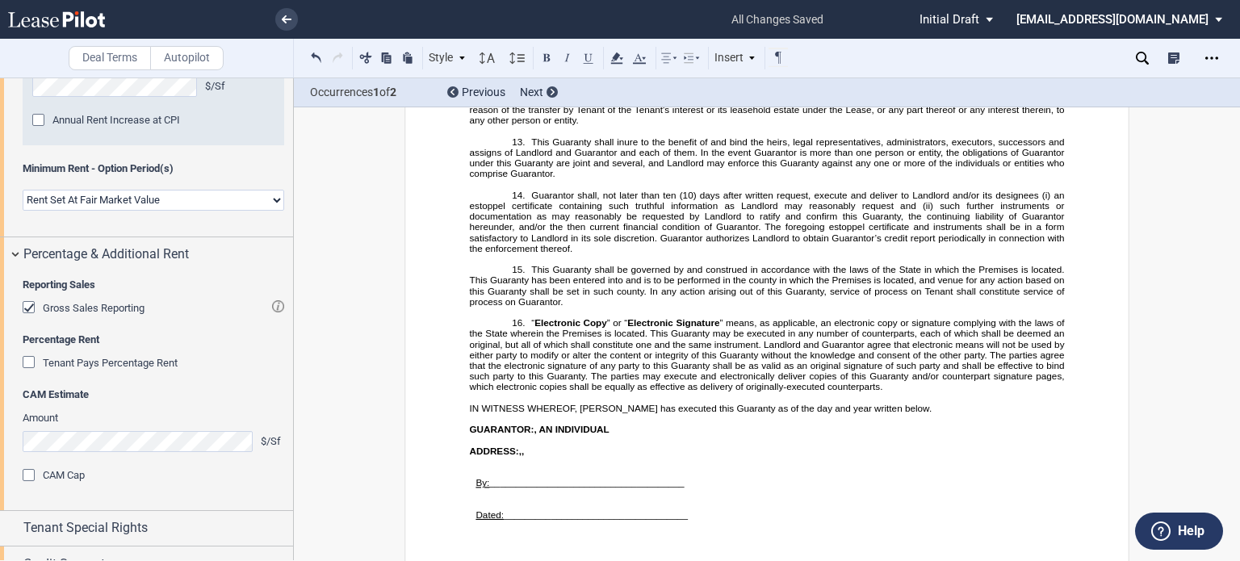
drag, startPoint x: 1231, startPoint y: 528, endPoint x: 1238, endPoint y: 73, distance: 454.7
click at [1238, 78] on div "Deal Terms Autopilot Style Normal 8pt 9pt 10pt 10.5pt 11pt 12pt 14pt 16pt Norma…" at bounding box center [620, 320] width 1240 height 484
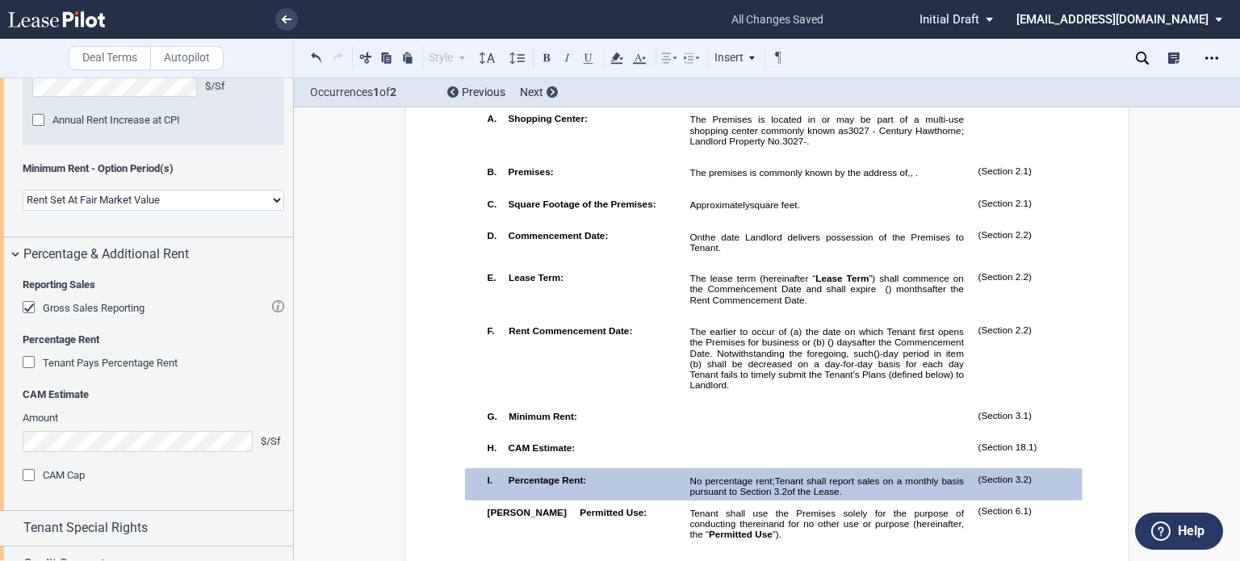
scroll to position [504, 0]
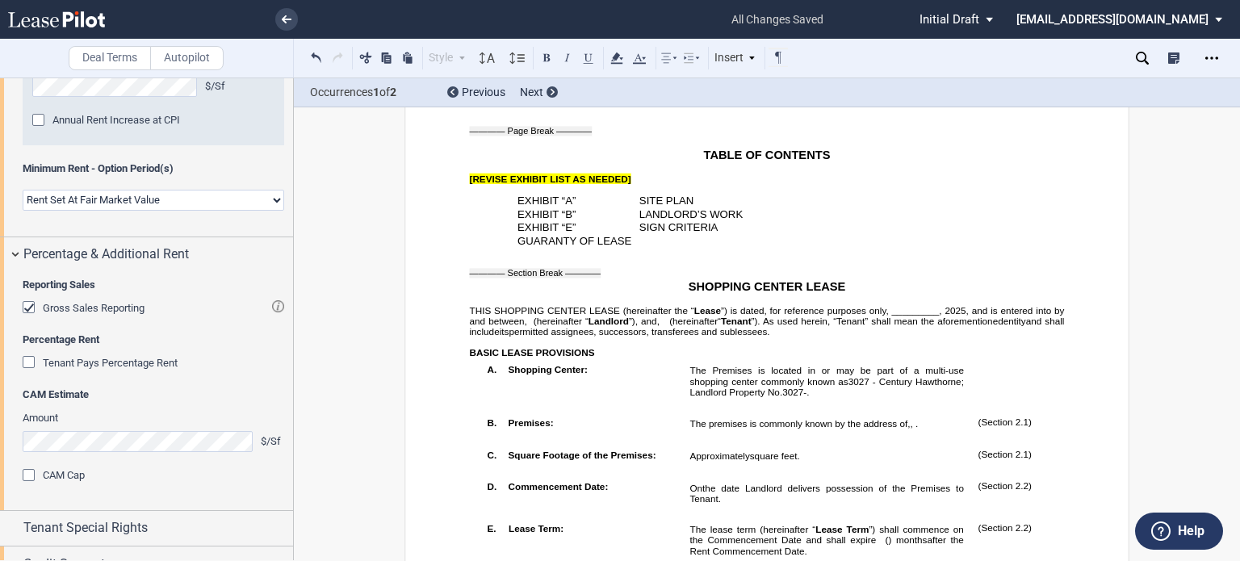
click at [890, 316] on span "”) is dated, for reference purposes only, _________," at bounding box center [831, 310] width 221 height 10
drag, startPoint x: 462, startPoint y: 197, endPoint x: 638, endPoint y: 198, distance: 176.0
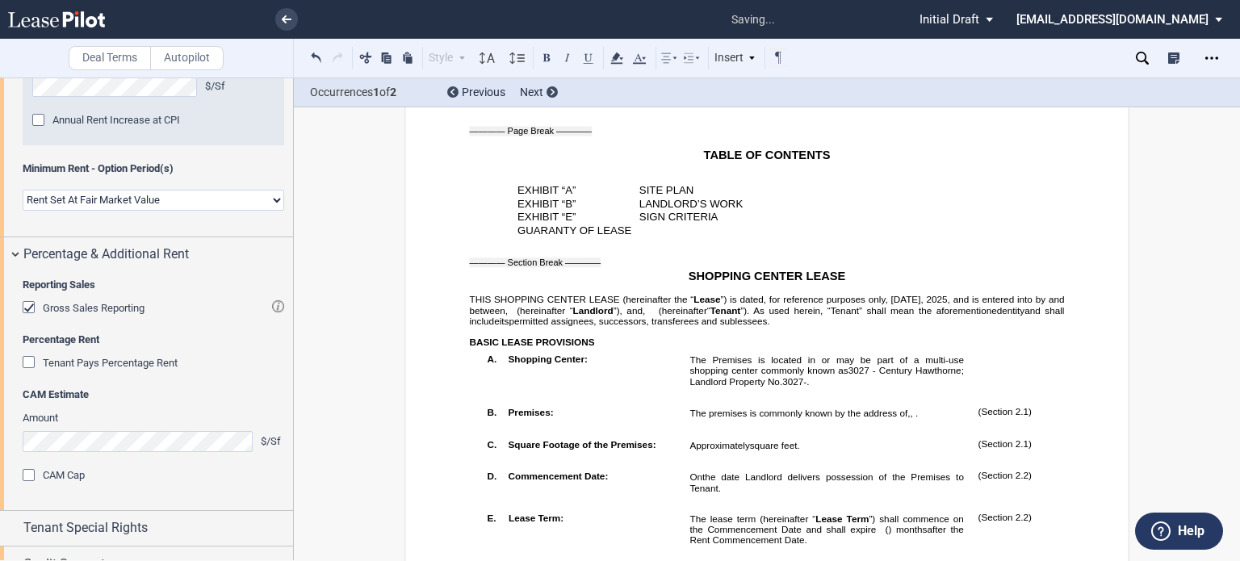
scroll to position [927, 0]
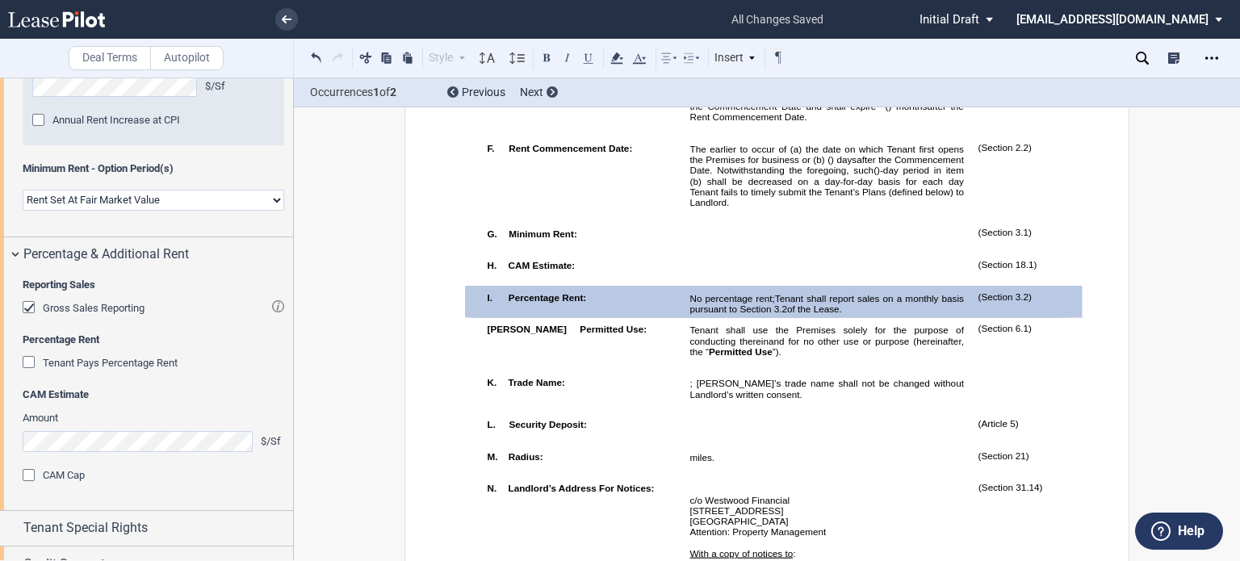
click at [870, 250] on p "﻿" at bounding box center [827, 245] width 274 height 10
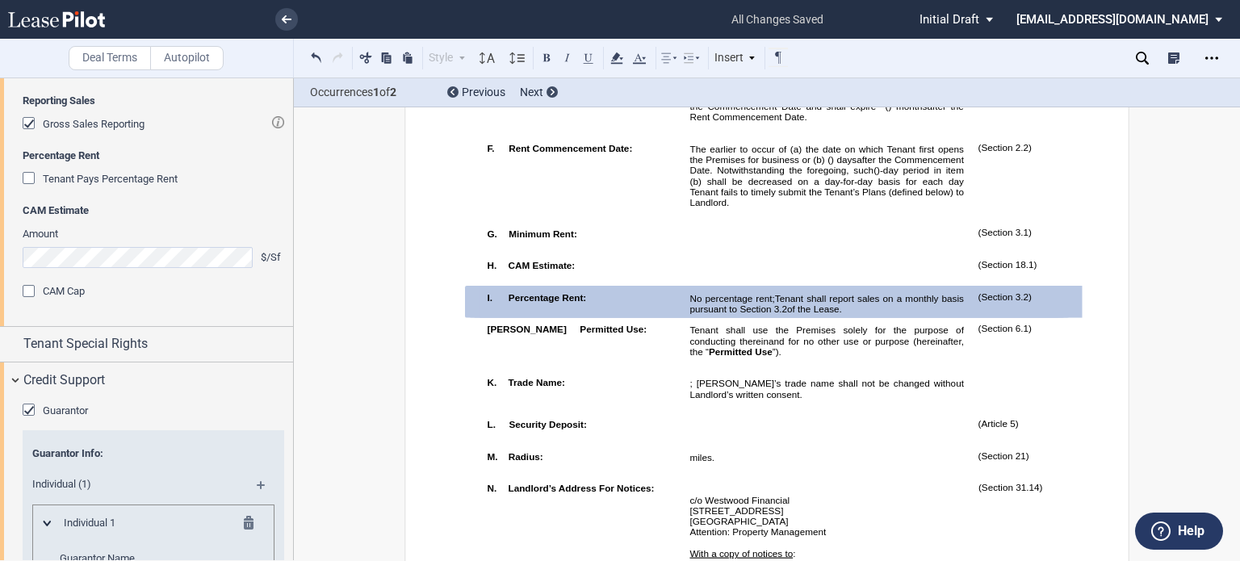
scroll to position [2754, 0]
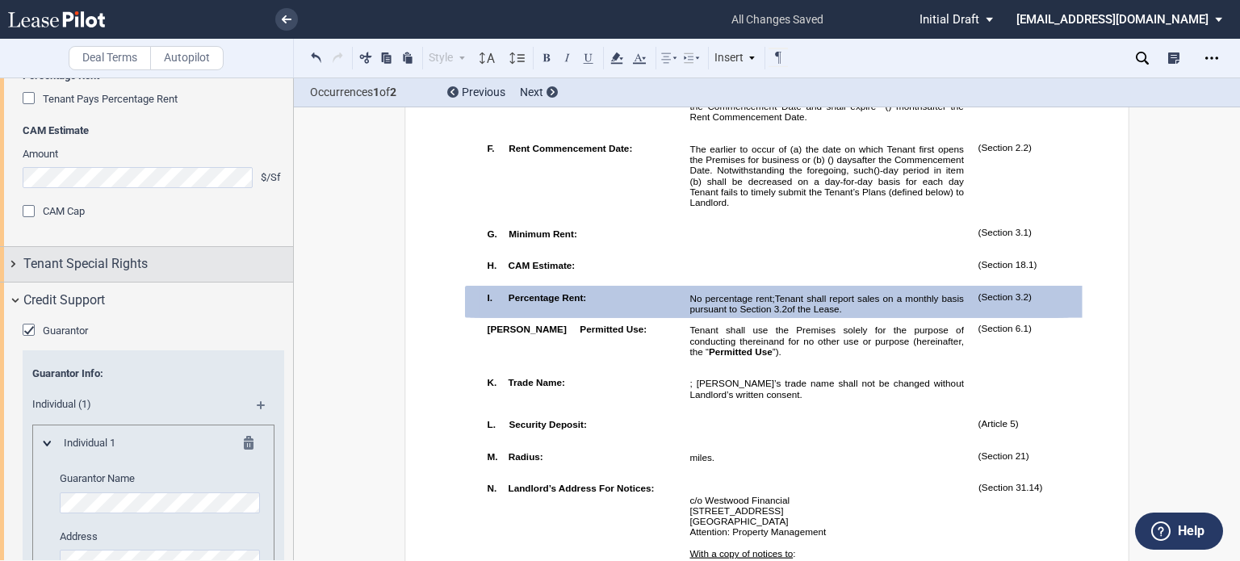
click at [148, 268] on div "Tenant Special Rights" at bounding box center [158, 263] width 270 height 19
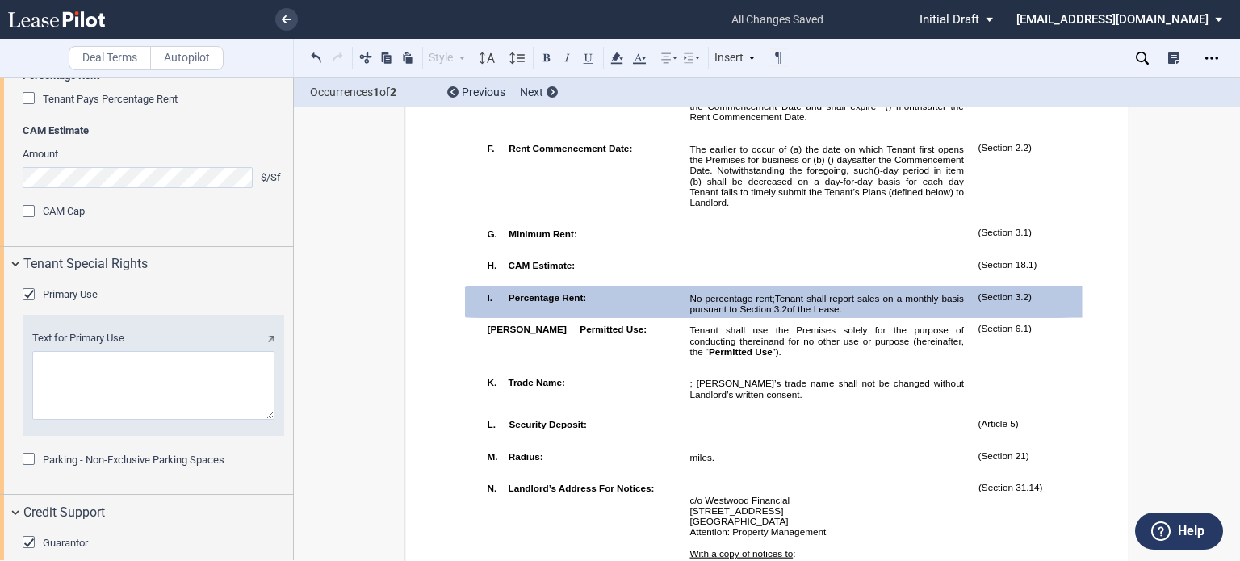
click at [27, 297] on div "Primary Use" at bounding box center [31, 296] width 16 height 16
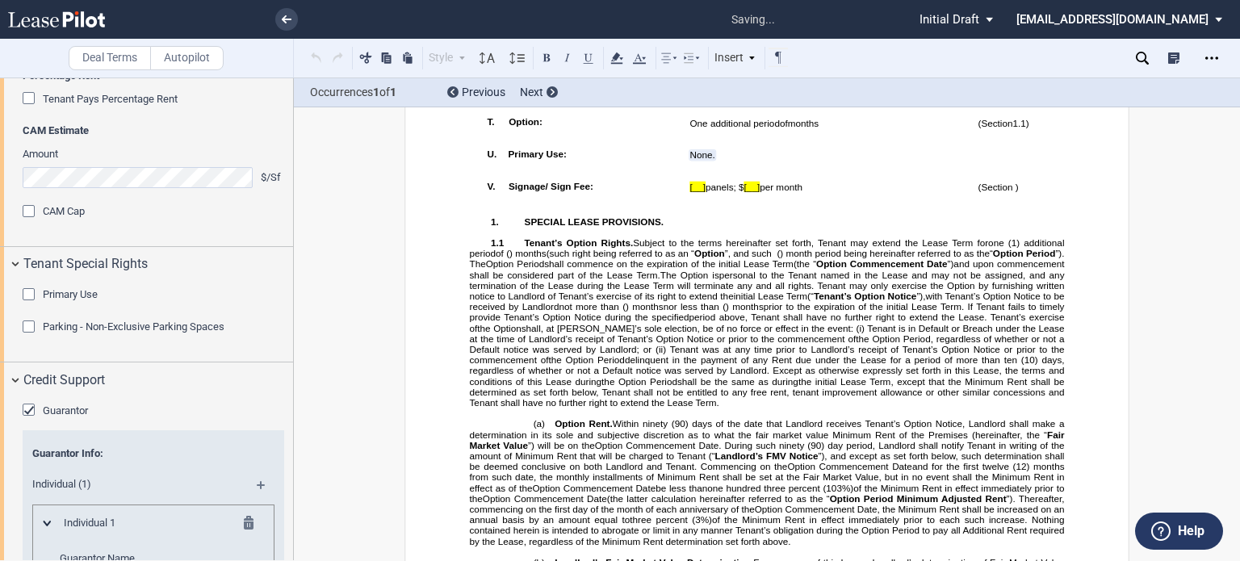
scroll to position [1705, 0]
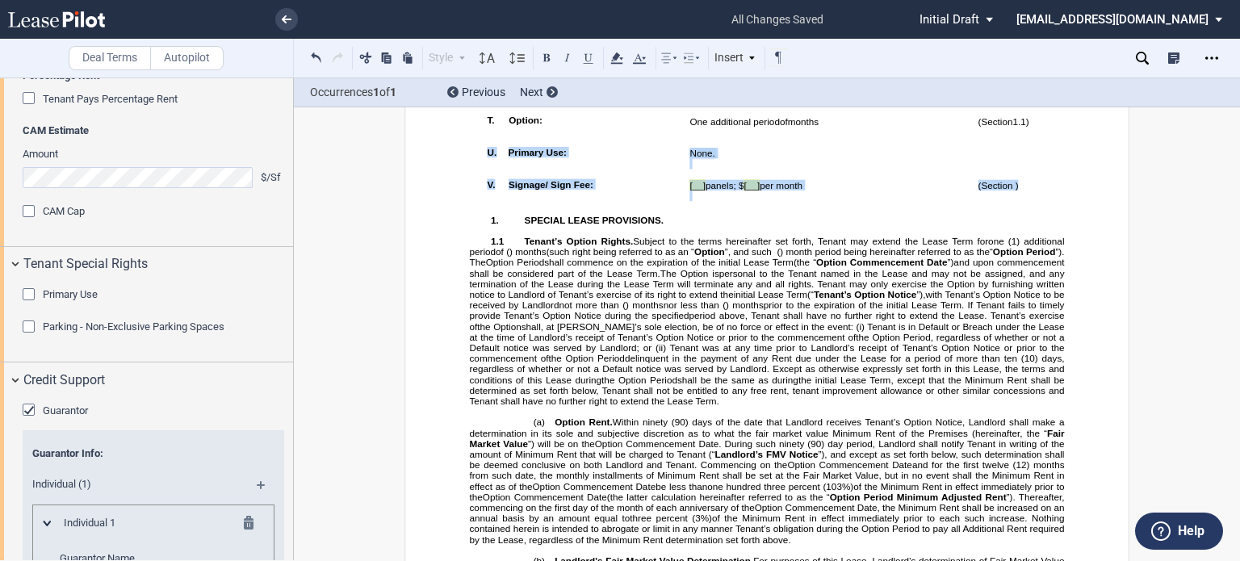
drag, startPoint x: 1018, startPoint y: 300, endPoint x: 386, endPoint y: 308, distance: 632.3
click at [560, 203] on td "!!SET_LEVEL_0!! !!LEASE_LEVEL_1!! V. Signage/ Sign Fee:" at bounding box center [581, 187] width 203 height 31
drag, startPoint x: 1016, startPoint y: 300, endPoint x: 475, endPoint y: 293, distance: 541.1
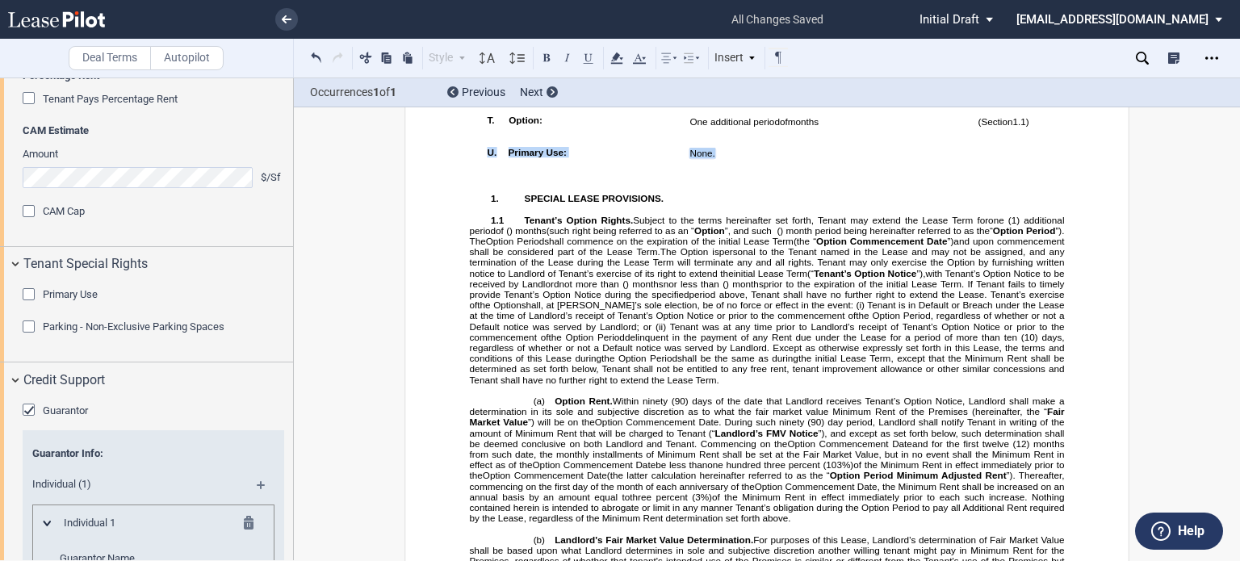
drag, startPoint x: 715, startPoint y: 266, endPoint x: 472, endPoint y: 256, distance: 244.1
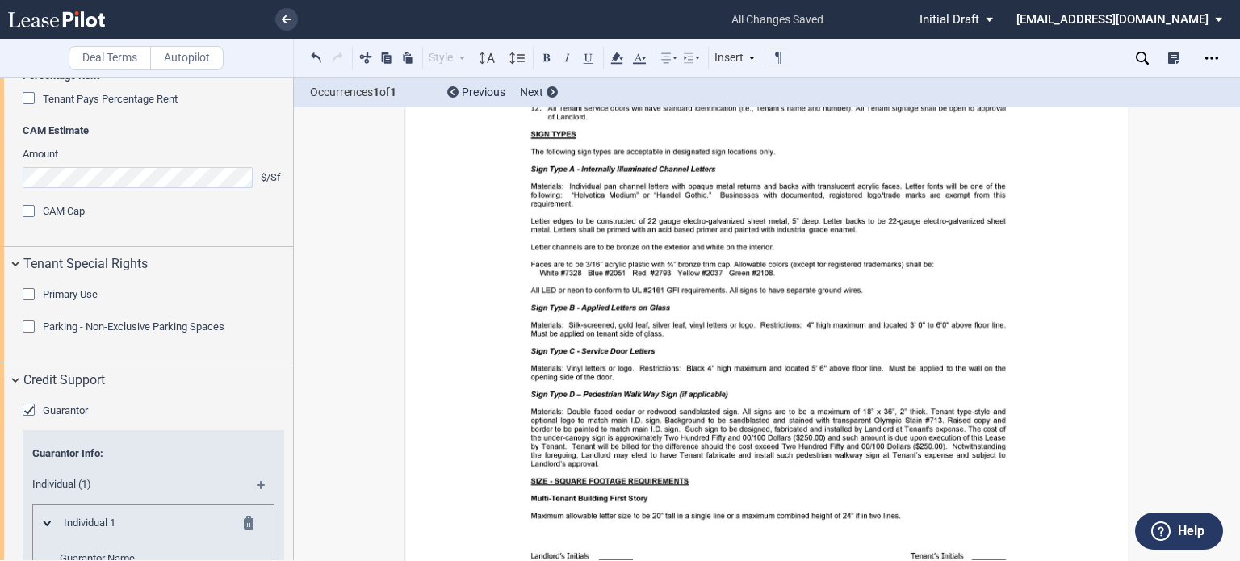
scroll to position [20590, 0]
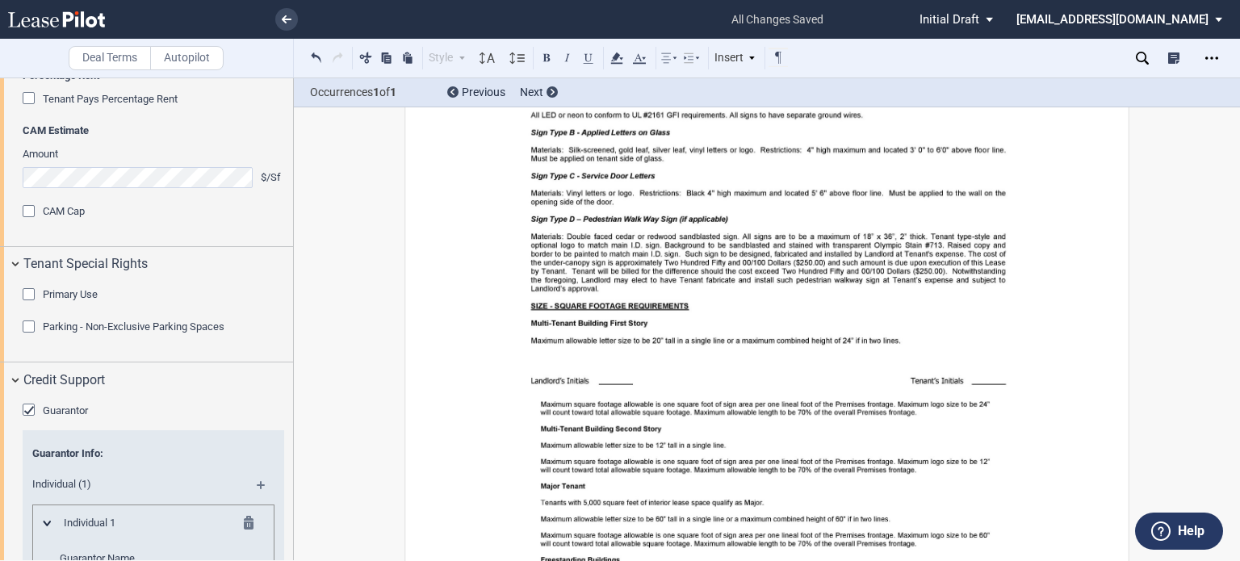
drag, startPoint x: 503, startPoint y: 286, endPoint x: 841, endPoint y: 477, distance: 388.7
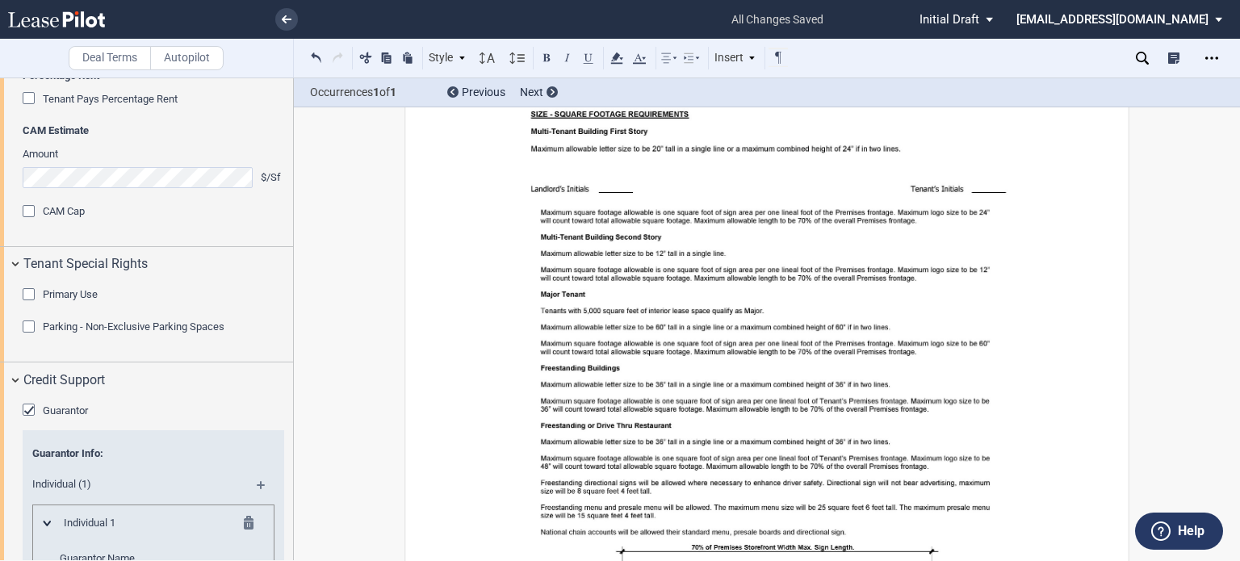
drag, startPoint x: 1015, startPoint y: 129, endPoint x: 603, endPoint y: 137, distance: 411.9
drag, startPoint x: 533, startPoint y: 187, endPoint x: 764, endPoint y: 182, distance: 231.0
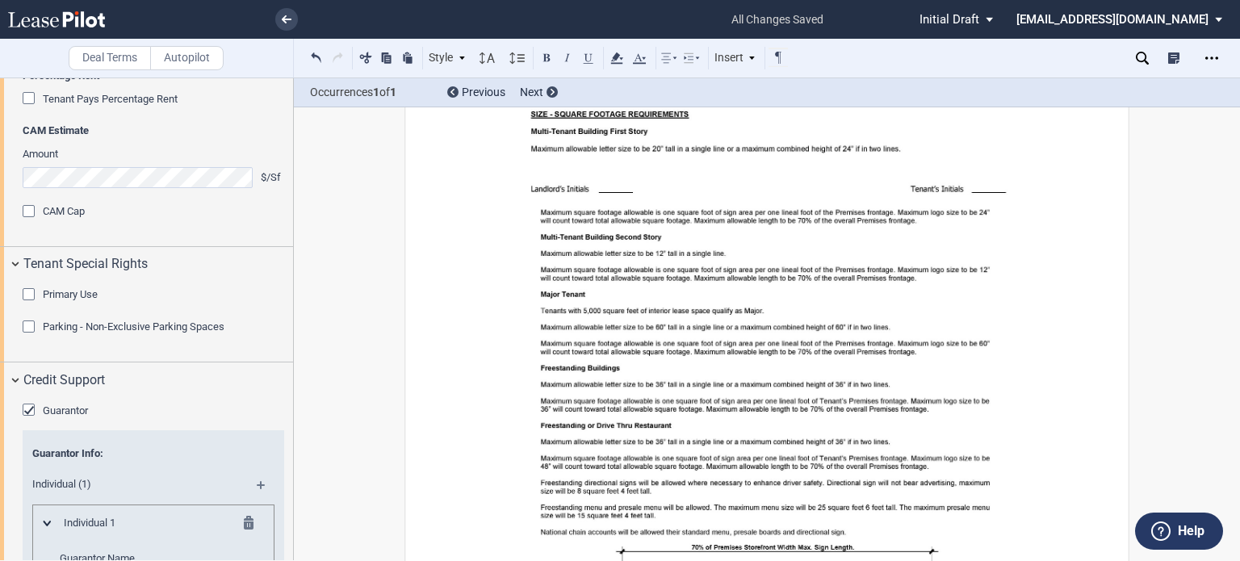
drag, startPoint x: 539, startPoint y: 187, endPoint x: 769, endPoint y: 191, distance: 229.4
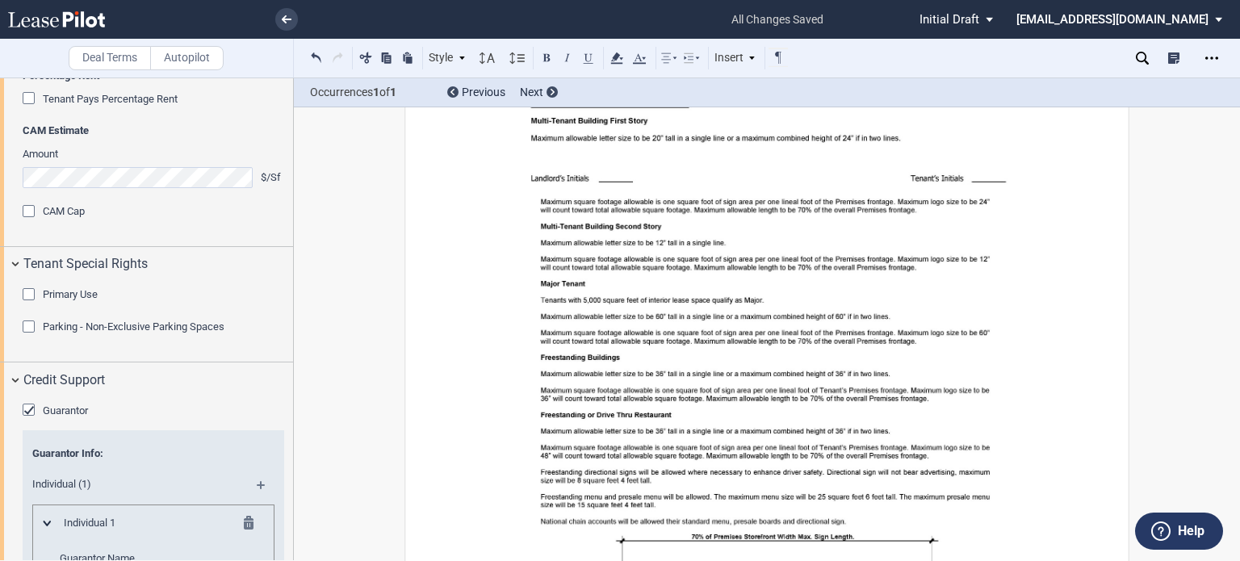
drag, startPoint x: 904, startPoint y: 207, endPoint x: 541, endPoint y: 222, distance: 363.7
drag, startPoint x: 801, startPoint y: 245, endPoint x: 1005, endPoint y: 241, distance: 203.5
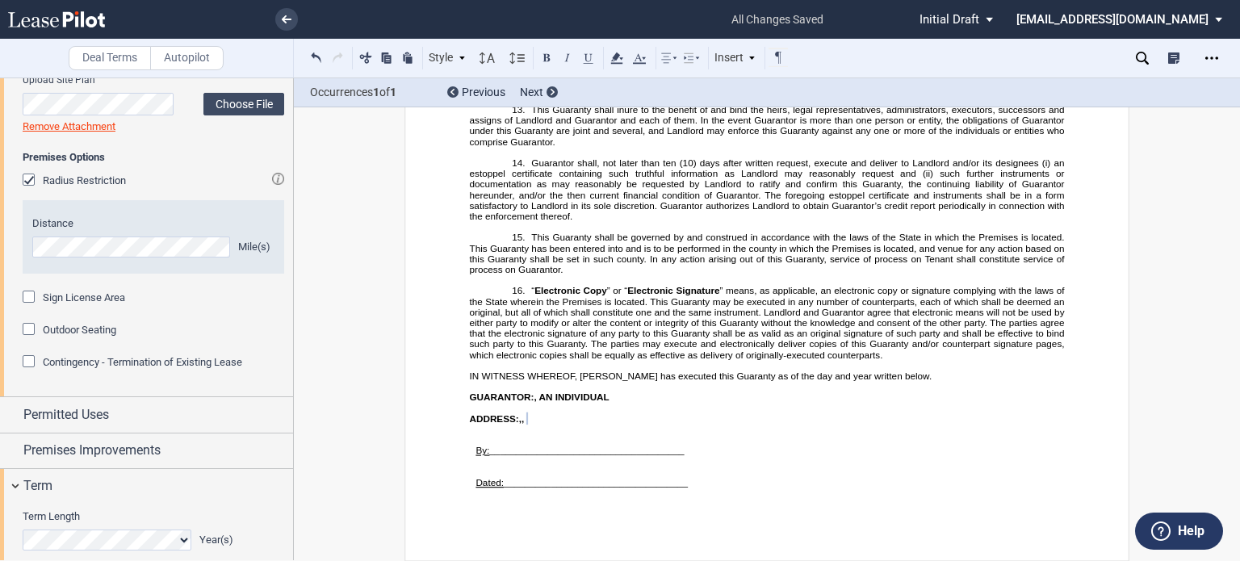
scroll to position [1076, 0]
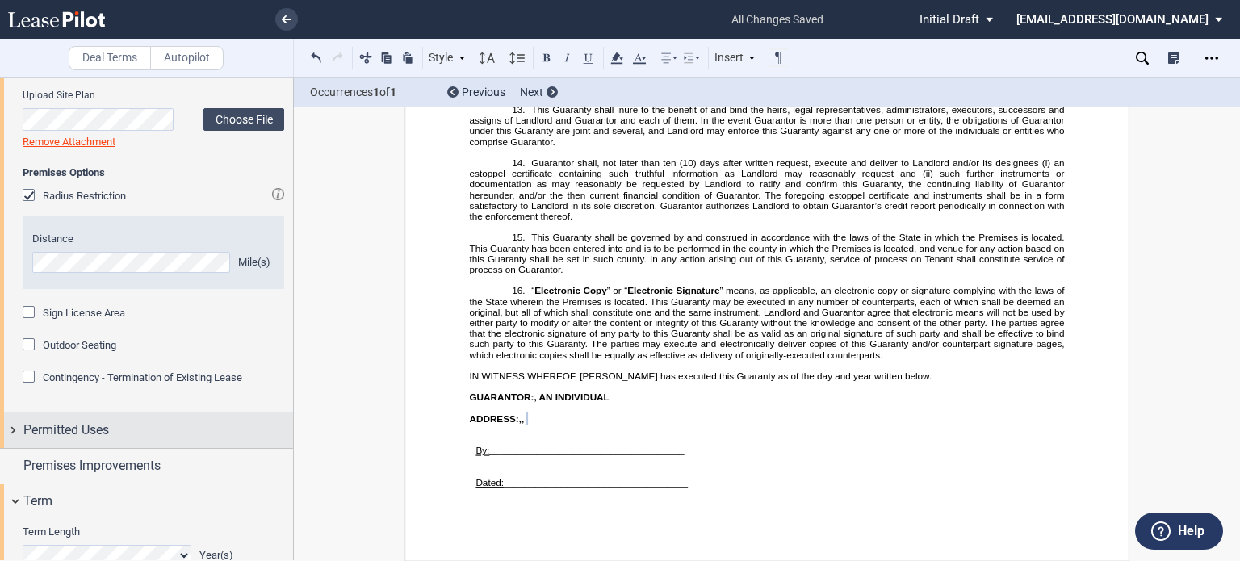
click at [162, 421] on div "Permitted Uses" at bounding box center [158, 430] width 270 height 19
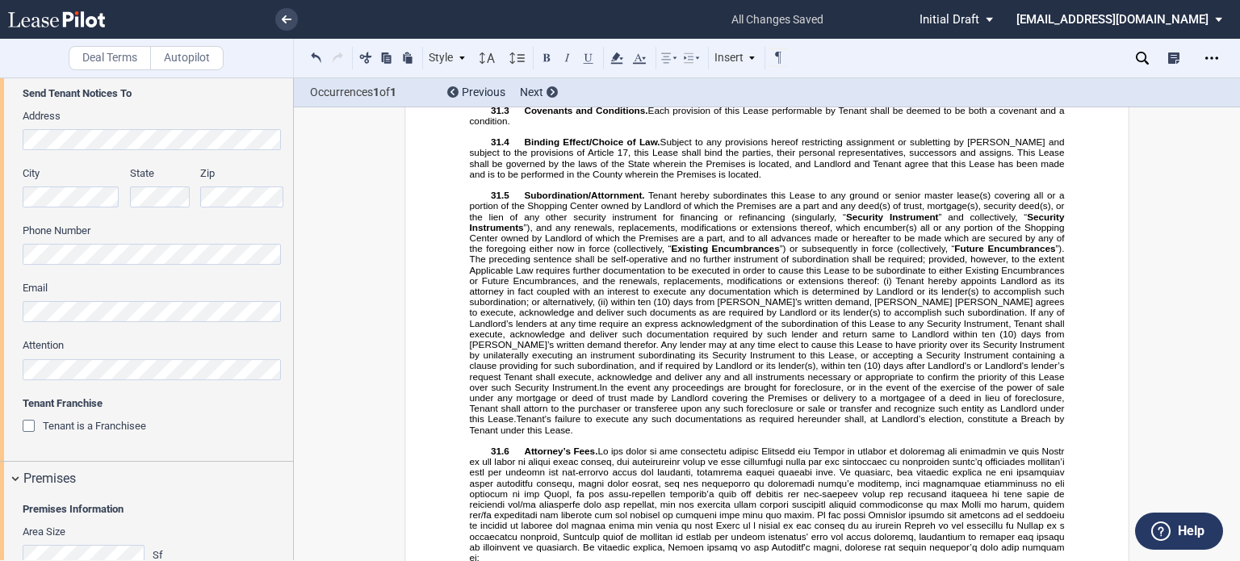
scroll to position [16082, 0]
